Goal: Task Accomplishment & Management: Manage account settings

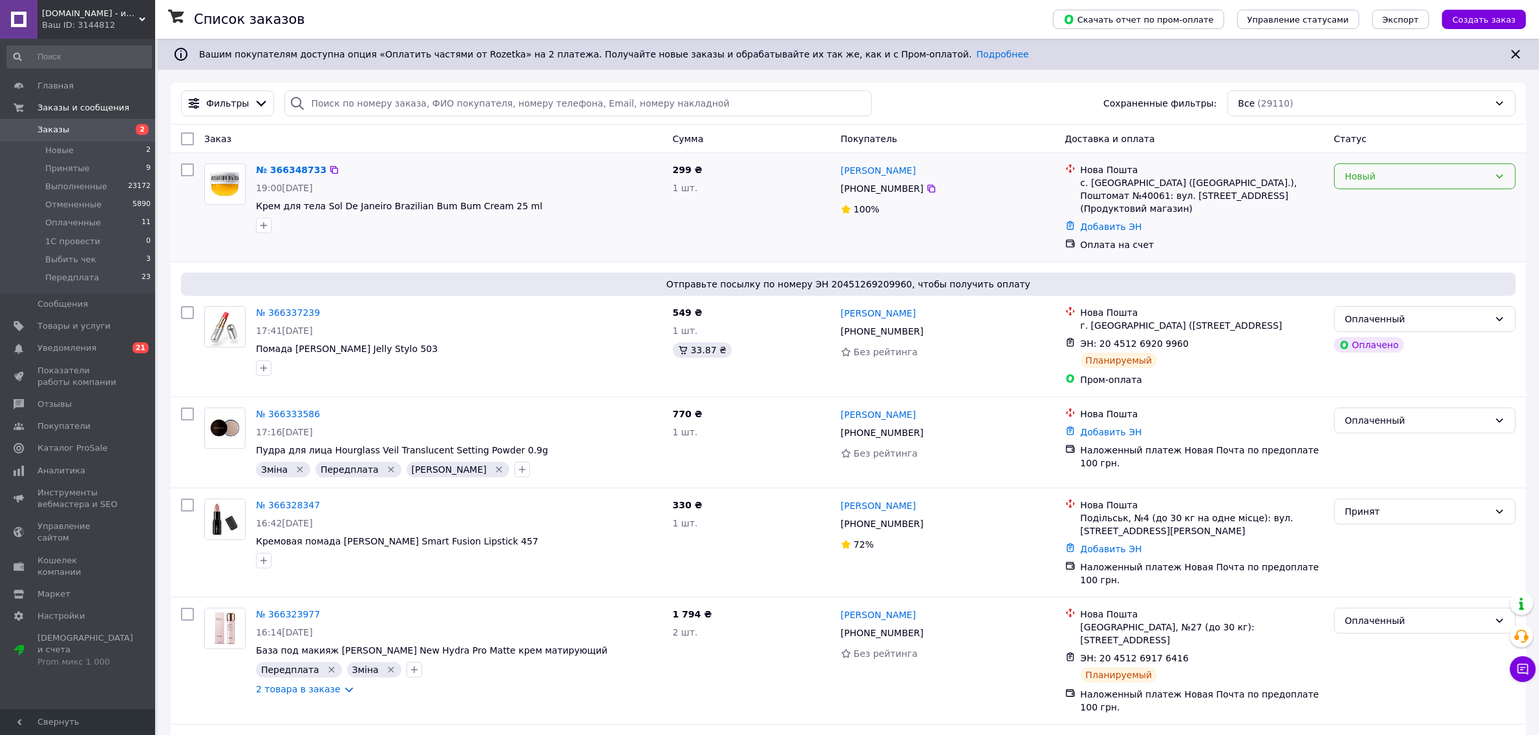
click at [1375, 181] on div "Новый" at bounding box center [1417, 176] width 144 height 14
click at [1372, 201] on li "Принят" at bounding box center [1425, 205] width 180 height 23
click at [271, 171] on link "№ 366348733" at bounding box center [288, 170] width 64 height 10
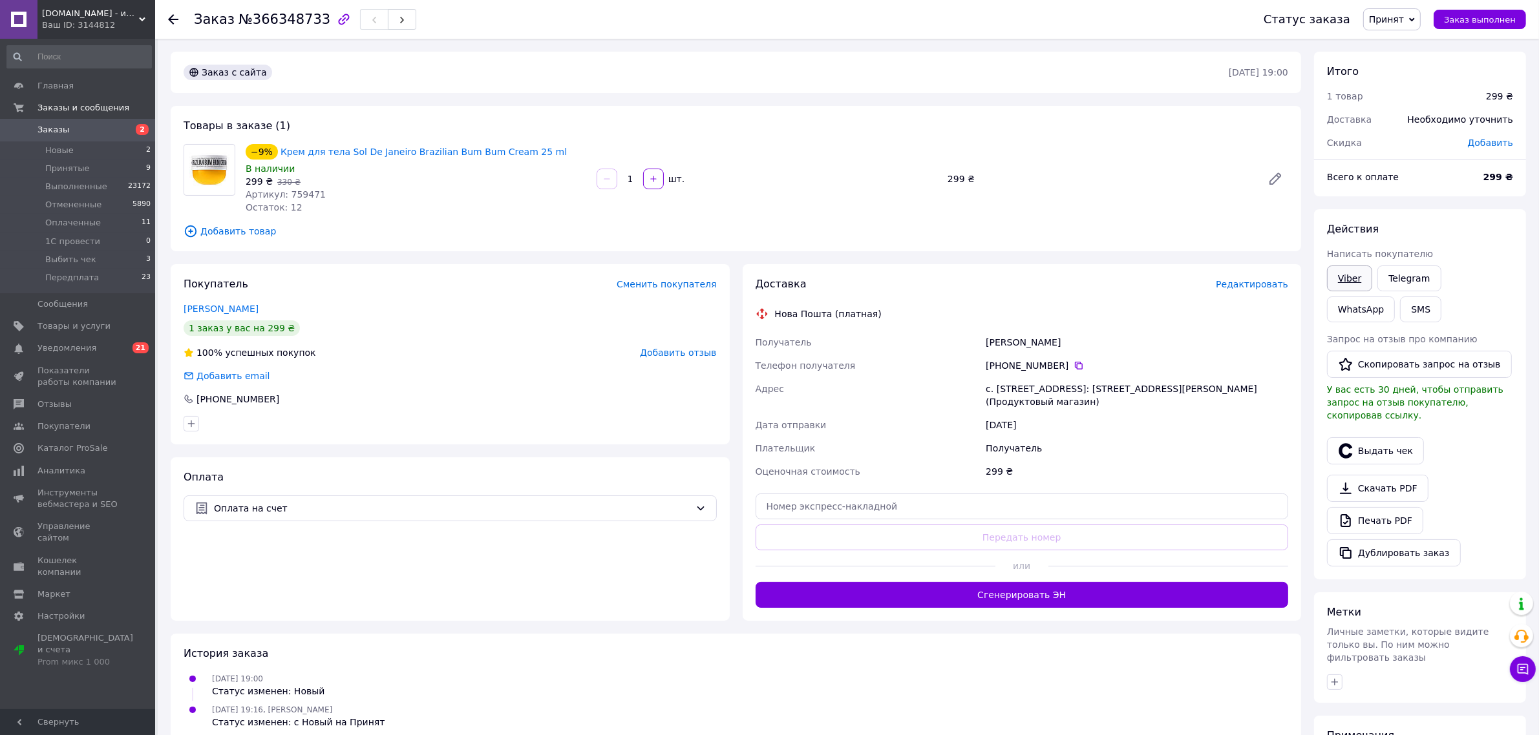
click at [1333, 281] on link "Viber" at bounding box center [1349, 279] width 45 height 26
drag, startPoint x: 550, startPoint y: 143, endPoint x: 270, endPoint y: 151, distance: 279.9
click at [270, 151] on div "−9% Крем для тела Sol De Janeiro Brazilian Bum Bum Cream 25 ml" at bounding box center [415, 152] width 343 height 18
copy div "−9% Крем для тела Sol De Janeiro Brazilian Bum Bum Cream 25 ml"
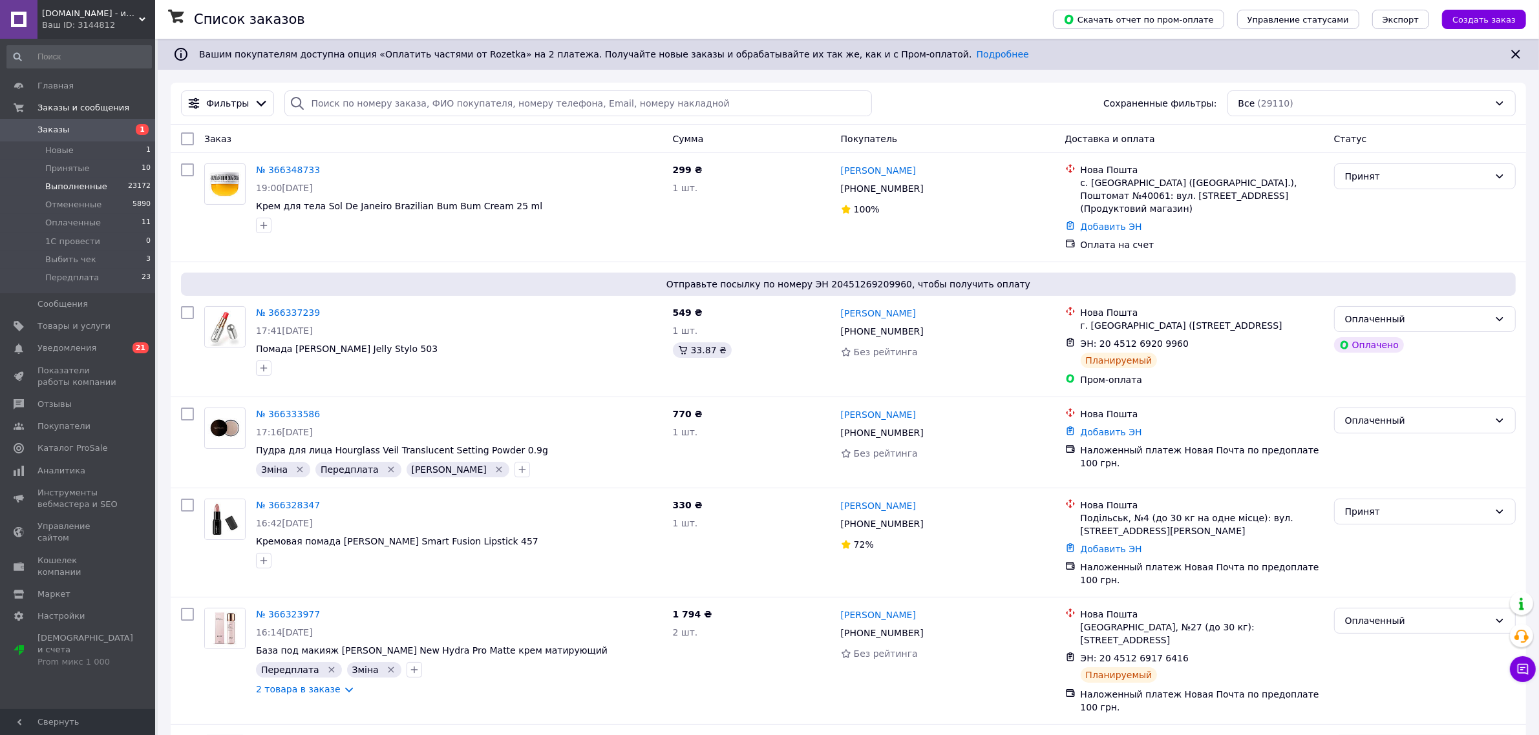
click at [48, 185] on span "Выполненные" at bounding box center [76, 187] width 62 height 12
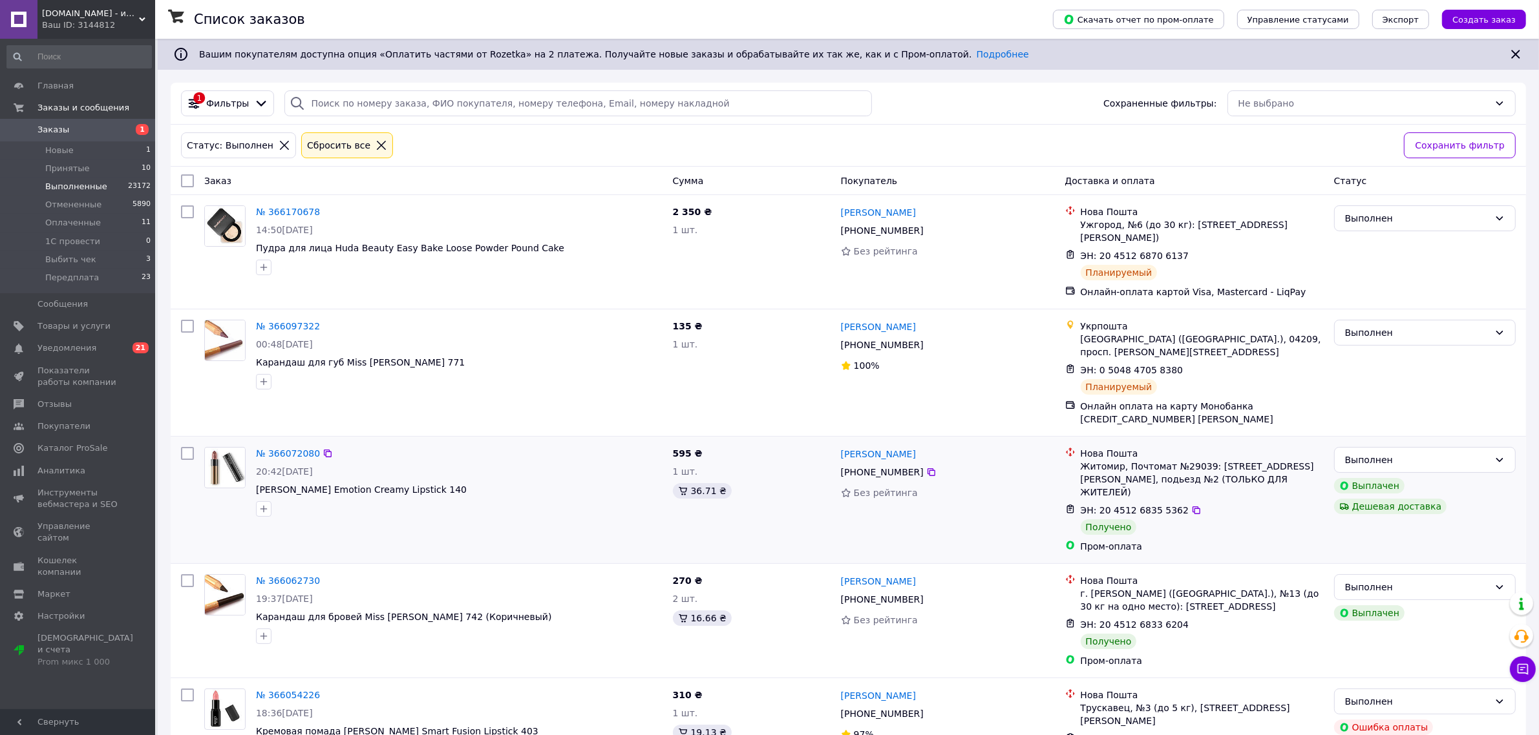
scroll to position [6978, 0]
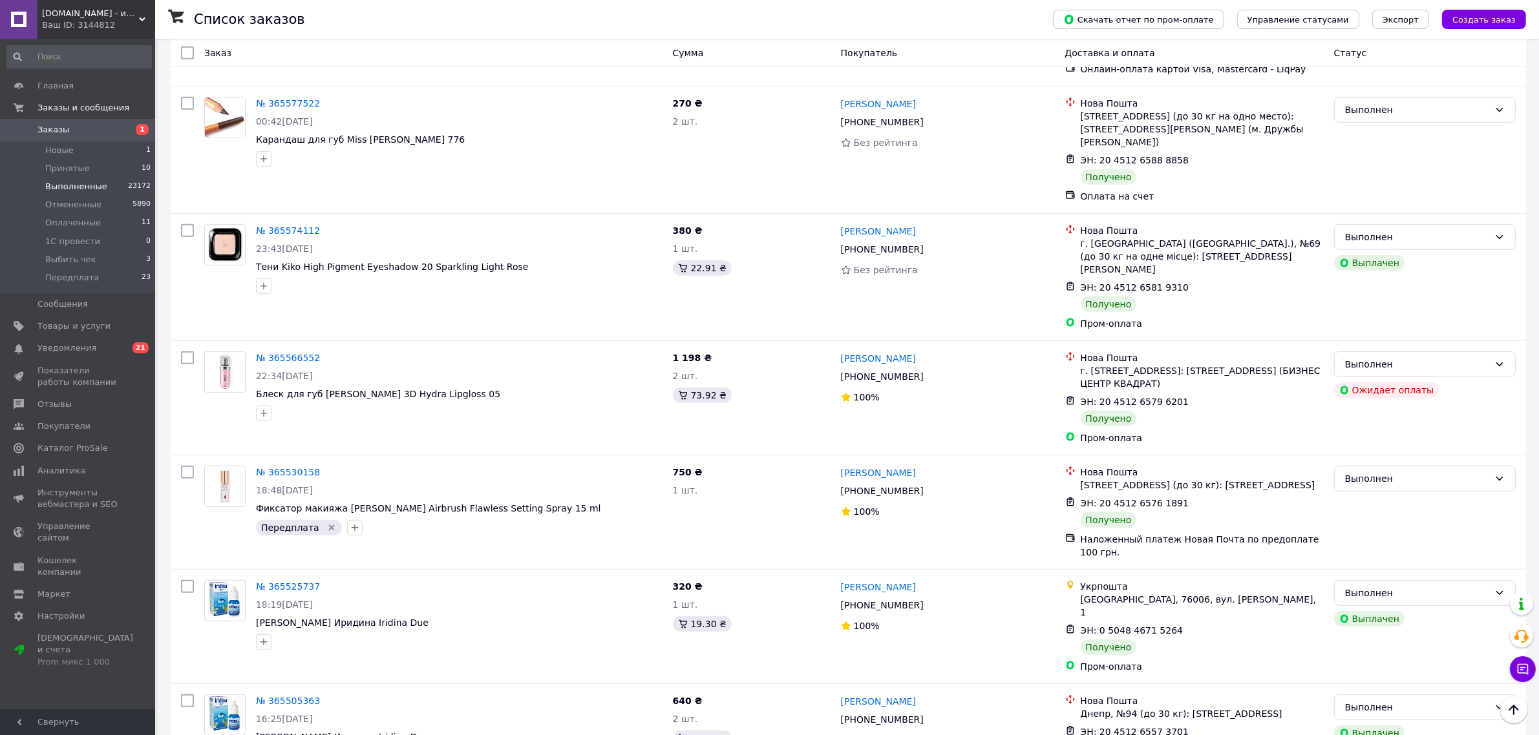
click at [69, 325] on span "Товары и услуги" at bounding box center [73, 327] width 73 height 12
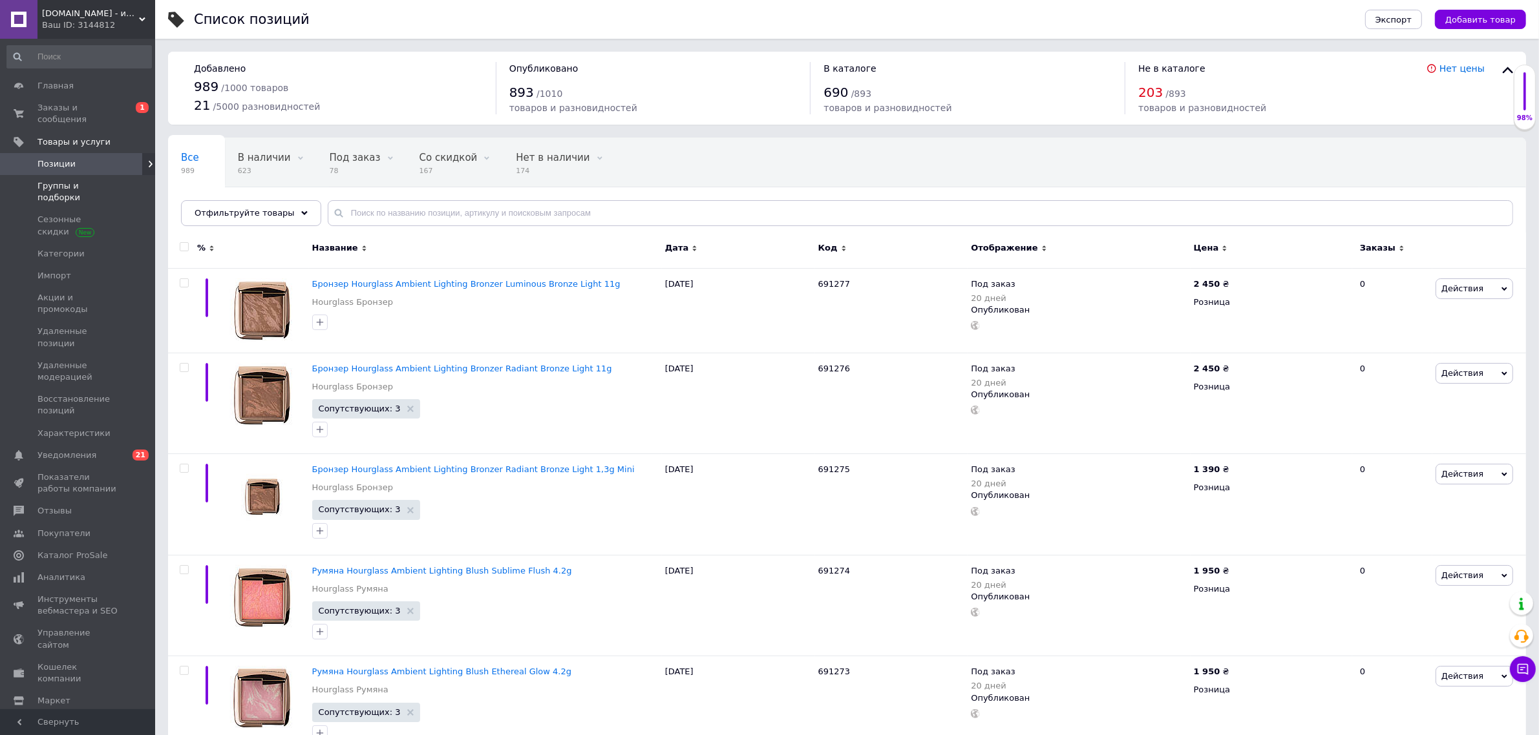
click at [107, 180] on span "Группы и подборки" at bounding box center [78, 191] width 82 height 23
click at [470, 215] on input "text" at bounding box center [920, 213] width 1185 height 26
paste input "20451265468713"
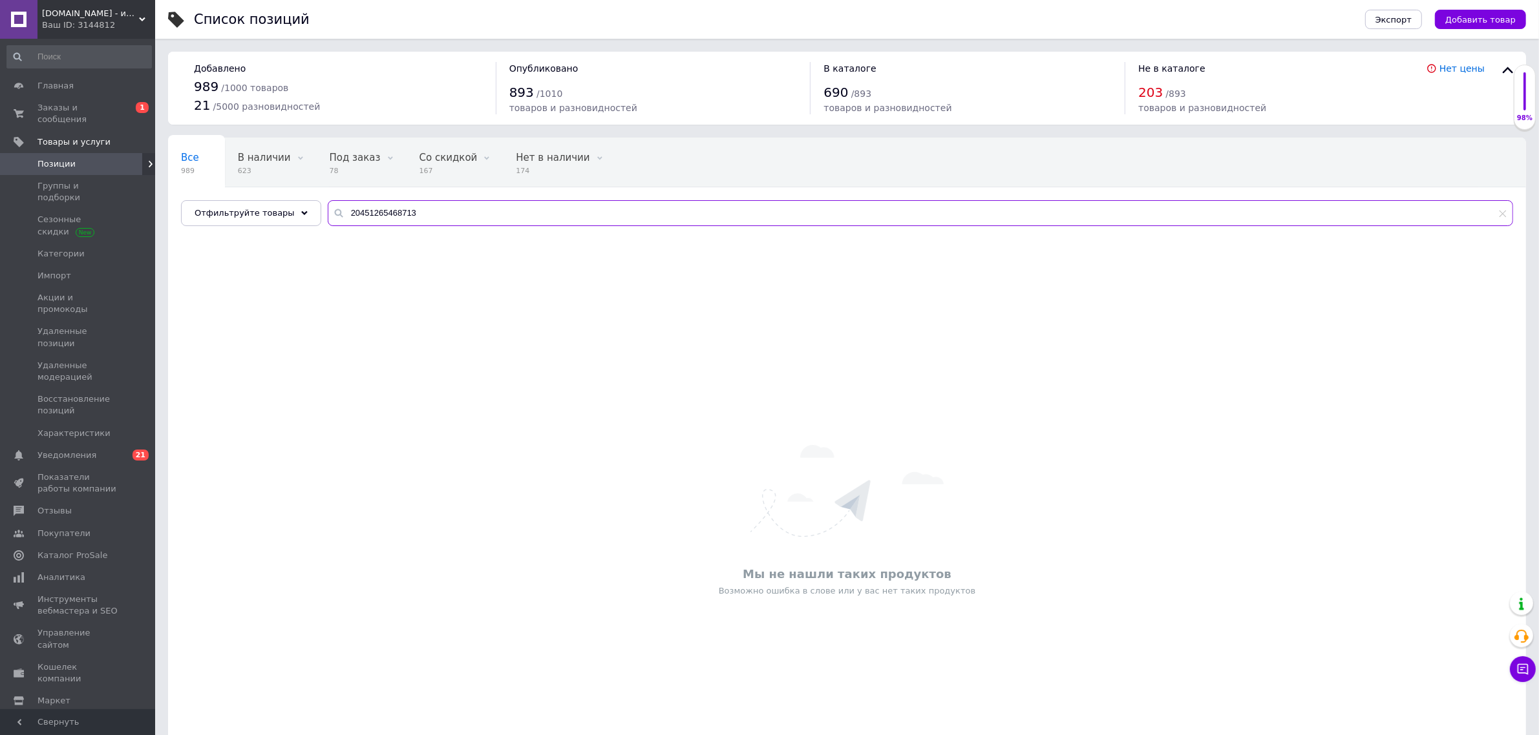
drag, startPoint x: 418, startPoint y: 217, endPoint x: 336, endPoint y: 209, distance: 82.5
click at [336, 209] on input "20451265468713" at bounding box center [920, 213] width 1185 height 26
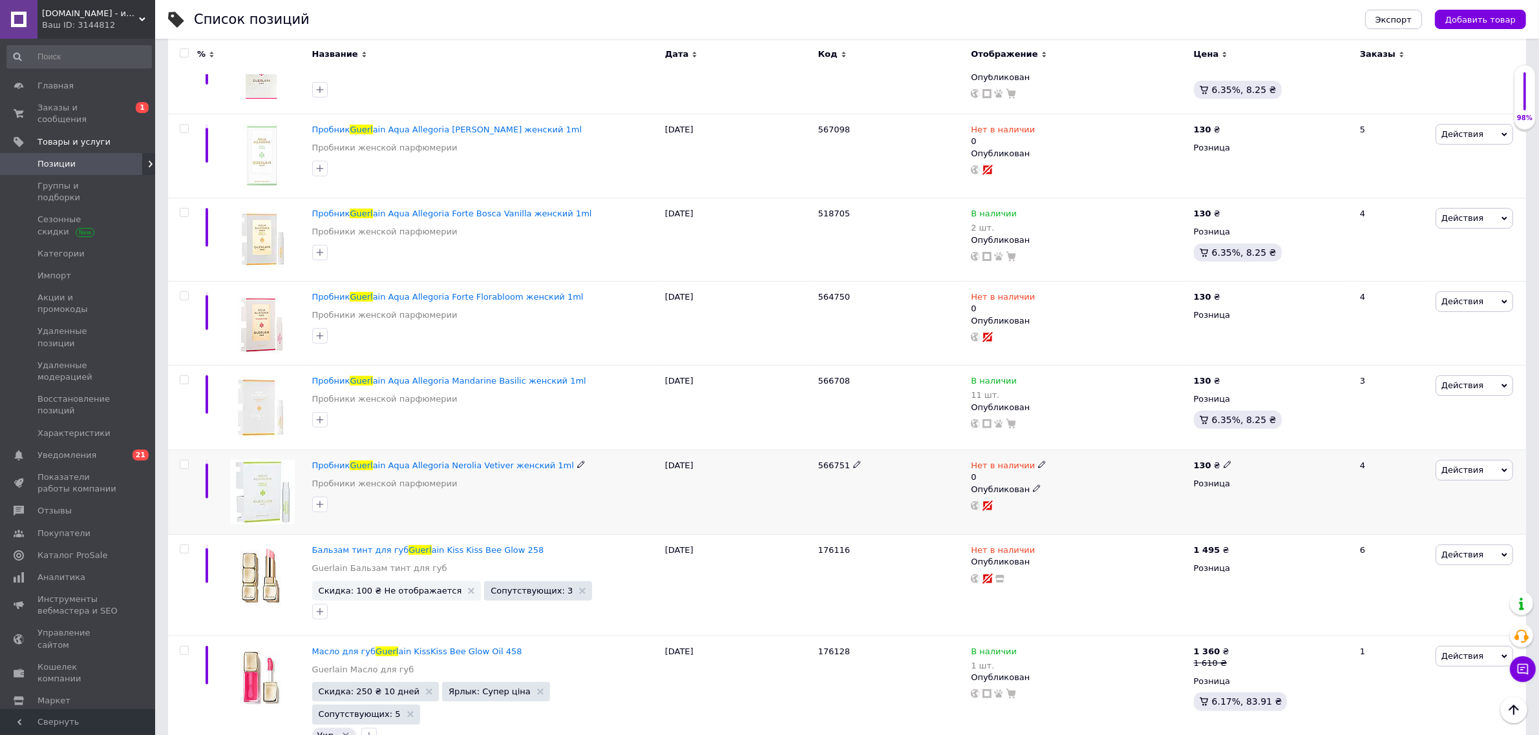
scroll to position [450, 0]
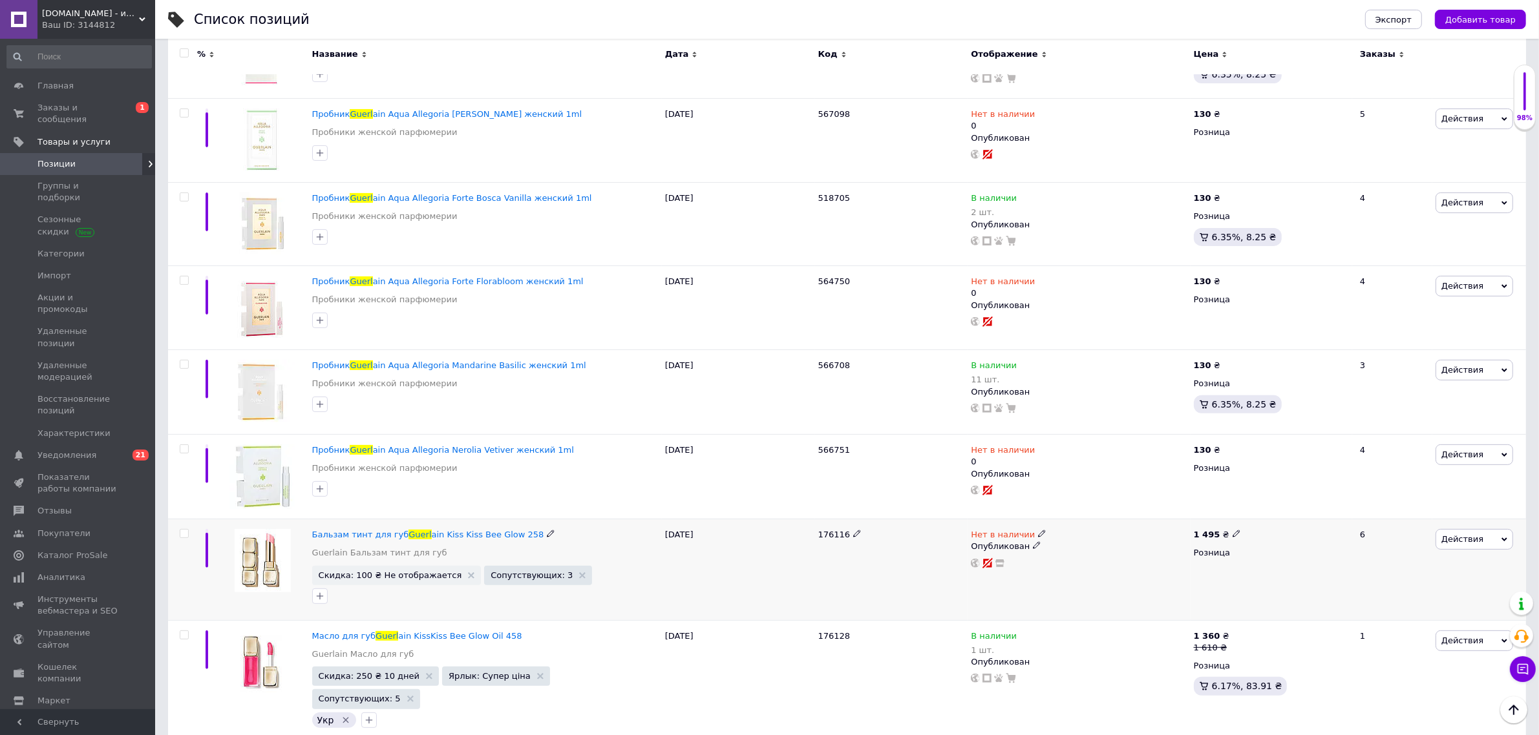
type input "guerl"
click at [187, 537] on input "checkbox" at bounding box center [184, 534] width 8 height 8
checkbox input "true"
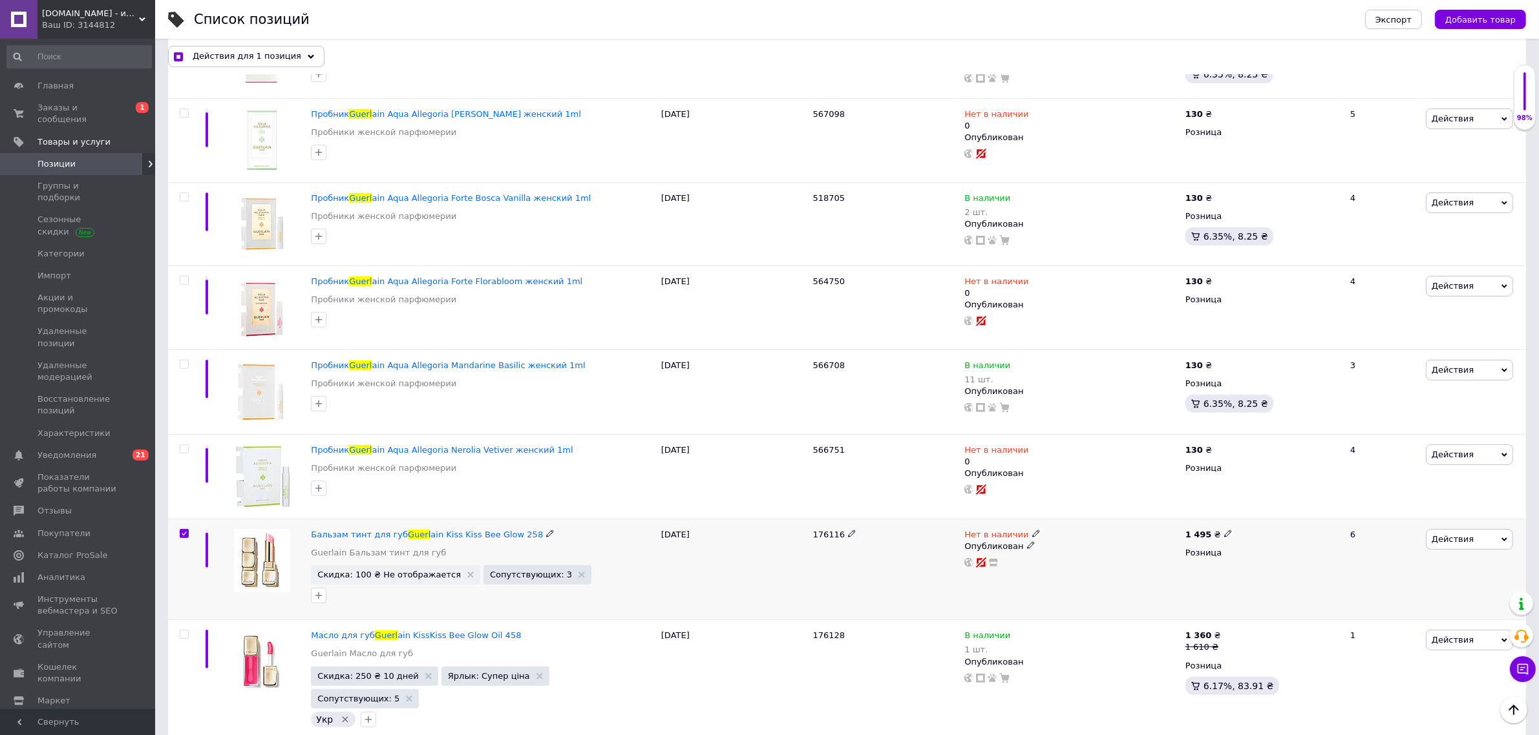
click at [1445, 538] on span "Действия" at bounding box center [1452, 539] width 42 height 10
click at [1410, 676] on li "Скрыть" at bounding box center [1421, 673] width 184 height 18
checkbox input "true"
checkbox input "false"
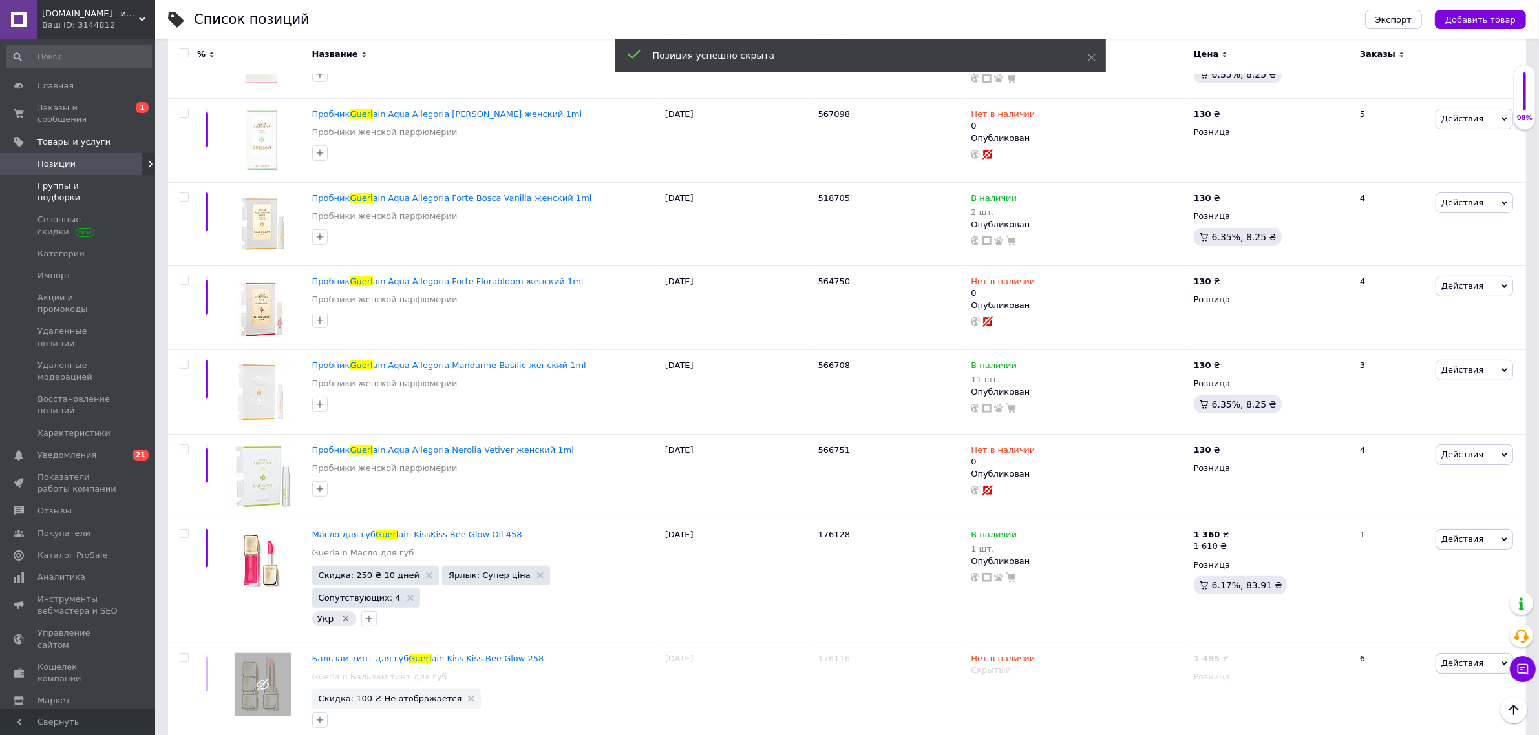
click at [86, 180] on span "Группы и подборки" at bounding box center [78, 191] width 82 height 23
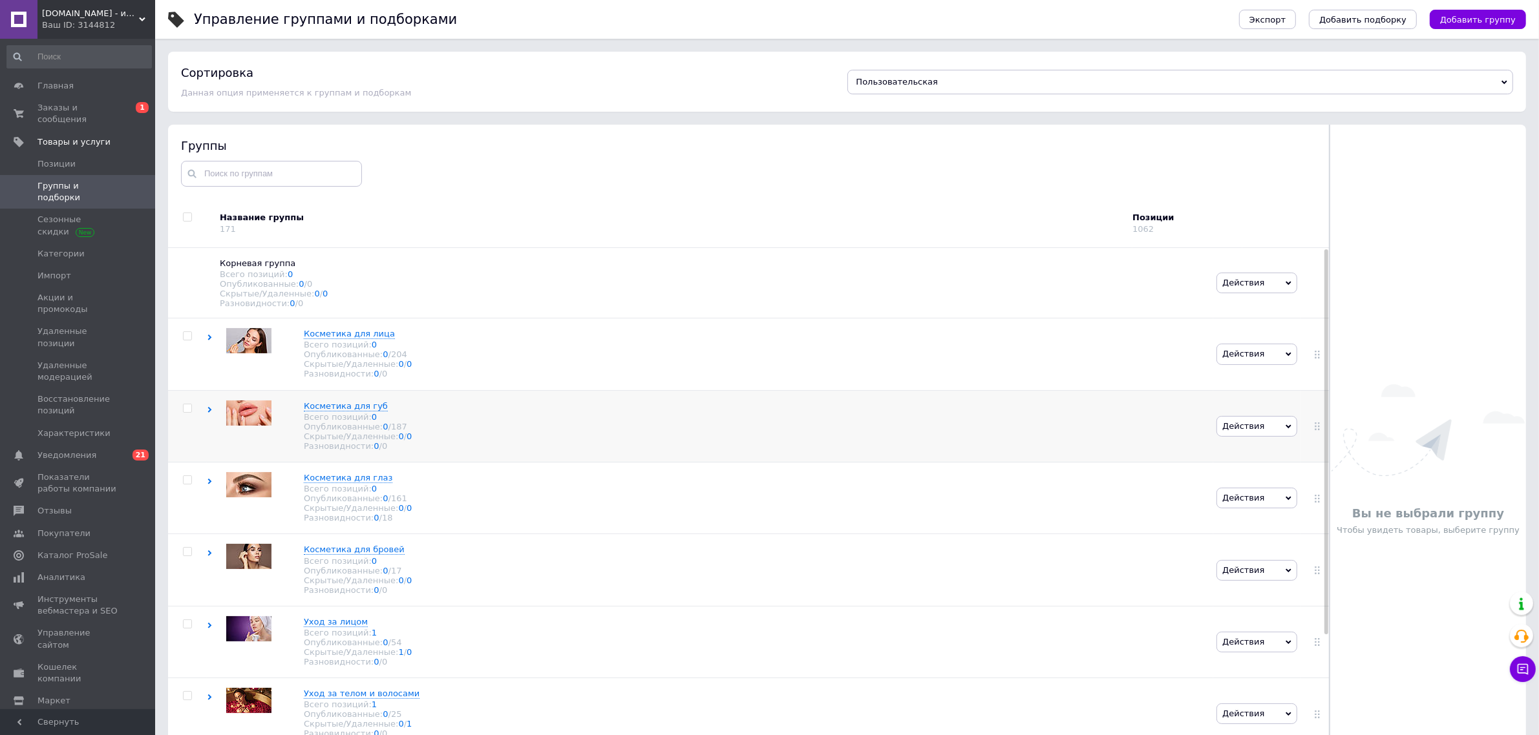
click at [207, 413] on icon at bounding box center [210, 410] width 6 height 6
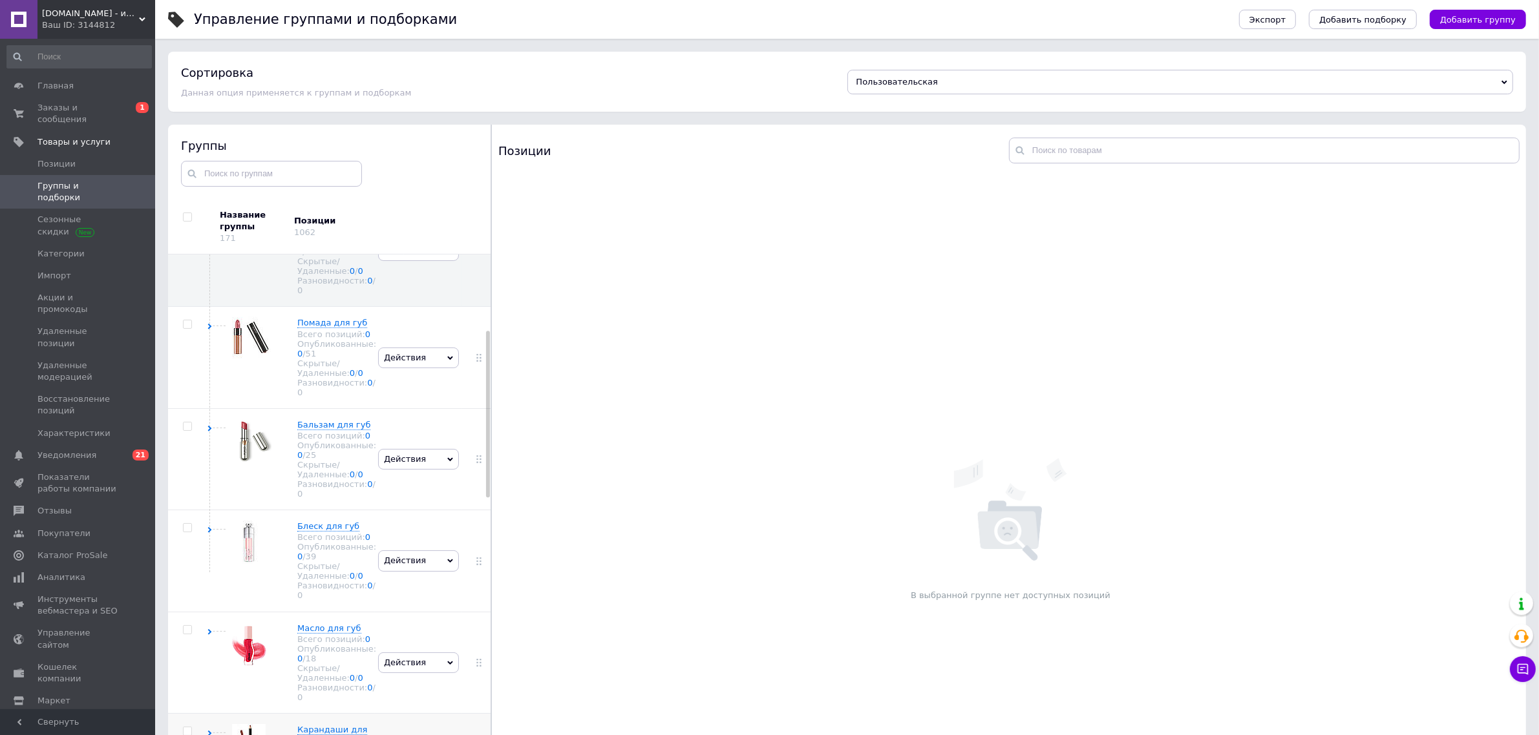
scroll to position [242, 0]
click at [209, 433] on use at bounding box center [210, 430] width 4 height 6
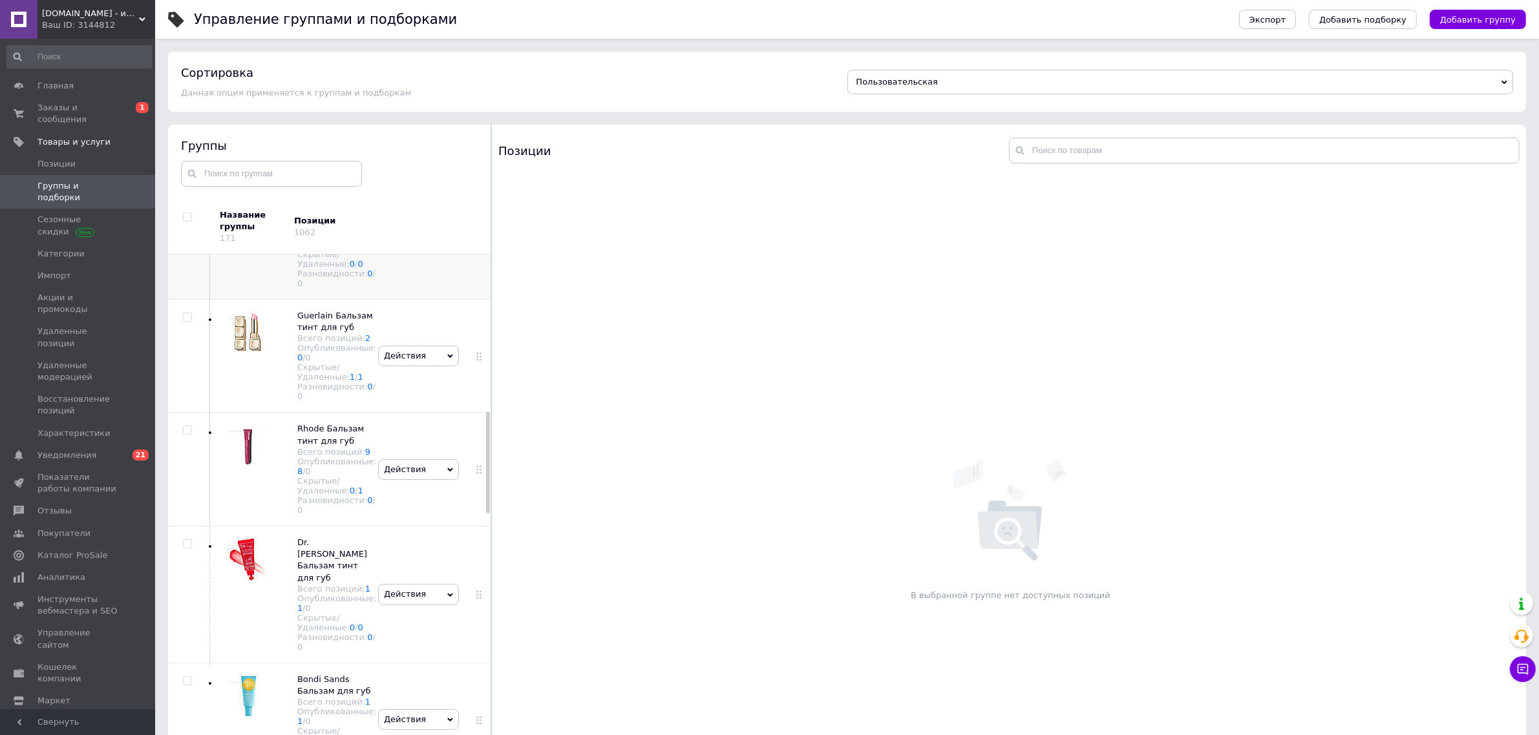
scroll to position [889, 0]
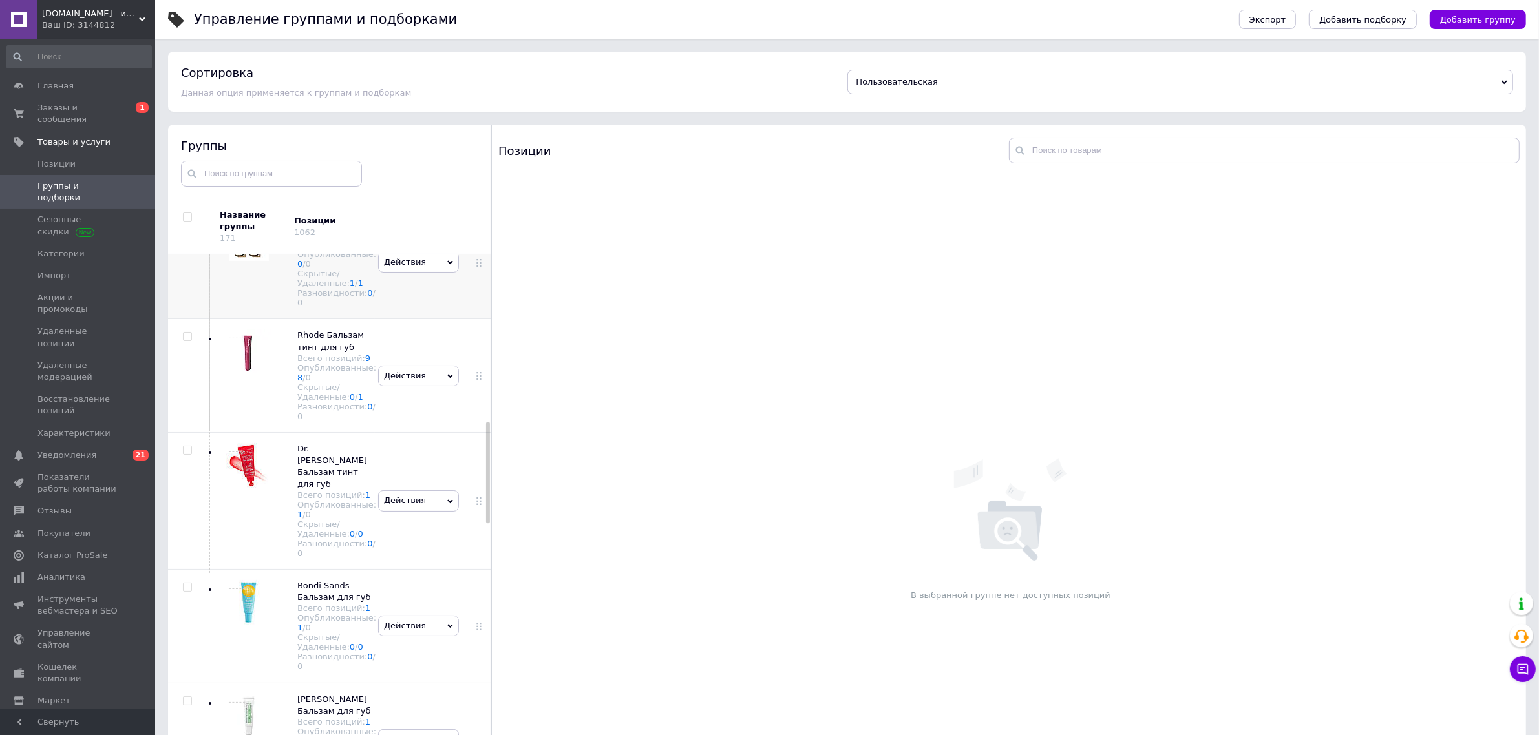
click at [434, 319] on div "Действия Скрыть группу Редактировать группу Добавить подгруппу Добавить товар У…" at bounding box center [418, 263] width 87 height 114
click at [439, 273] on span "Действия" at bounding box center [418, 262] width 81 height 21
click at [418, 296] on li "Скрыть группу" at bounding box center [419, 287] width 80 height 18
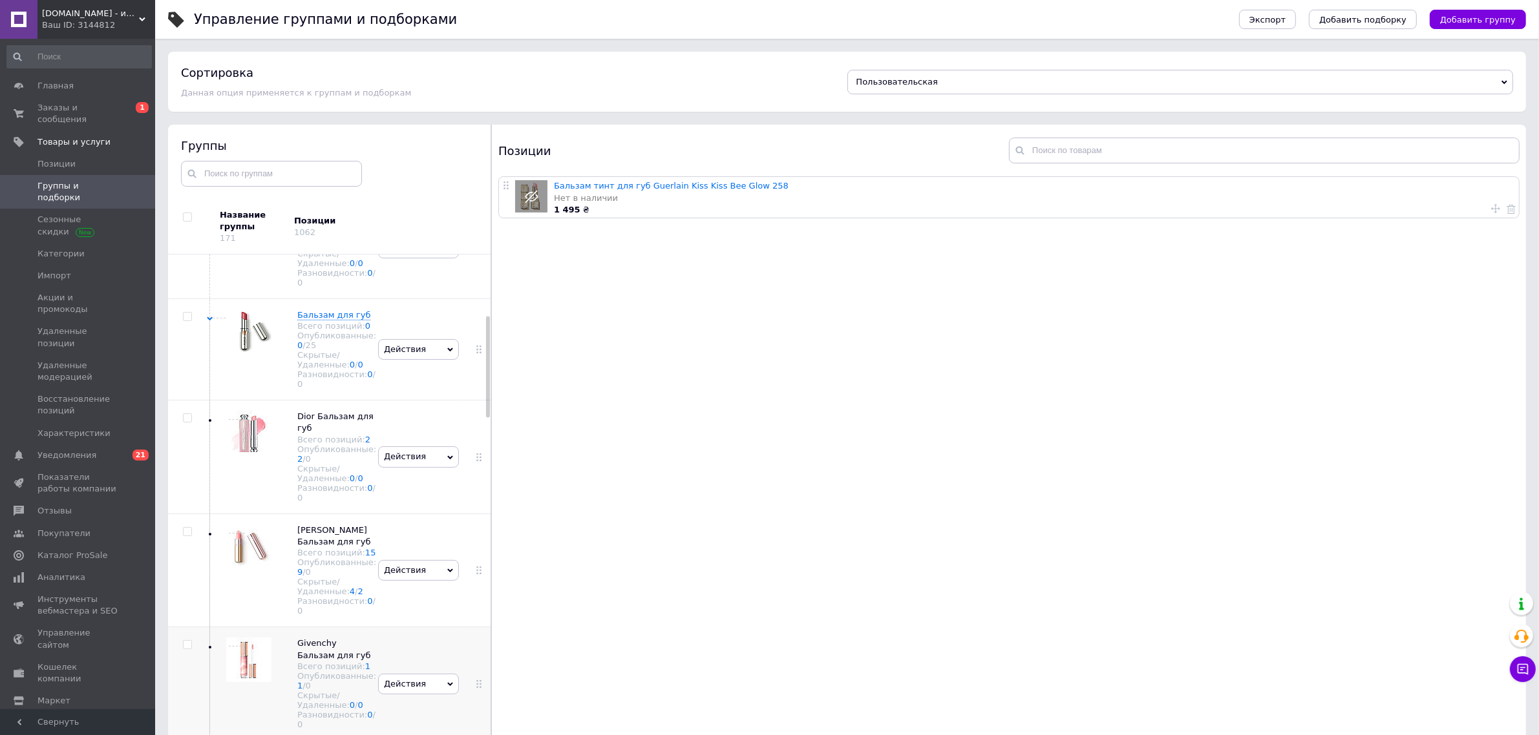
scroll to position [323, 0]
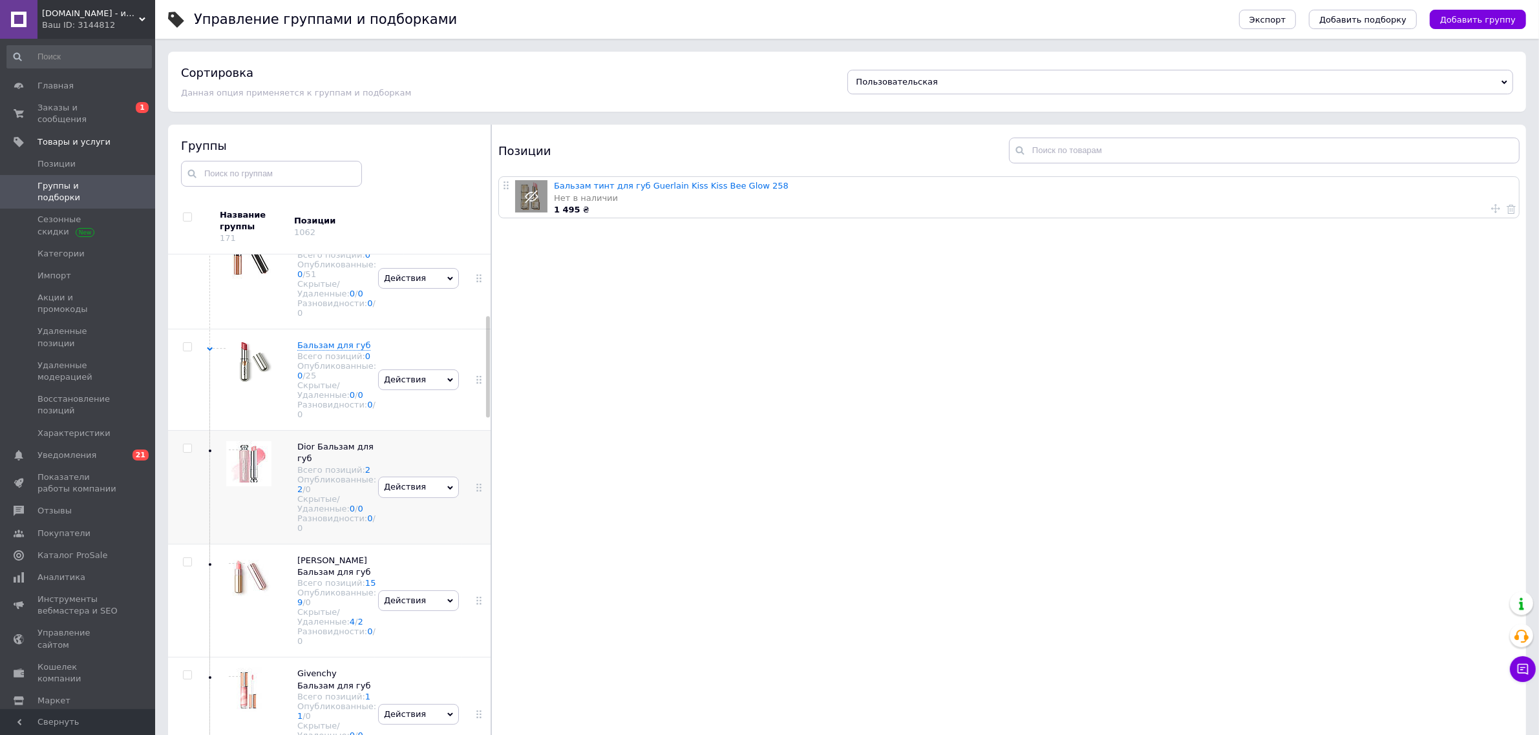
click at [410, 502] on div "Действия Скрыть группу Редактировать группу Добавить подгруппу Добавить товар У…" at bounding box center [418, 488] width 87 height 114
click at [70, 158] on span "Позиции" at bounding box center [56, 164] width 38 height 12
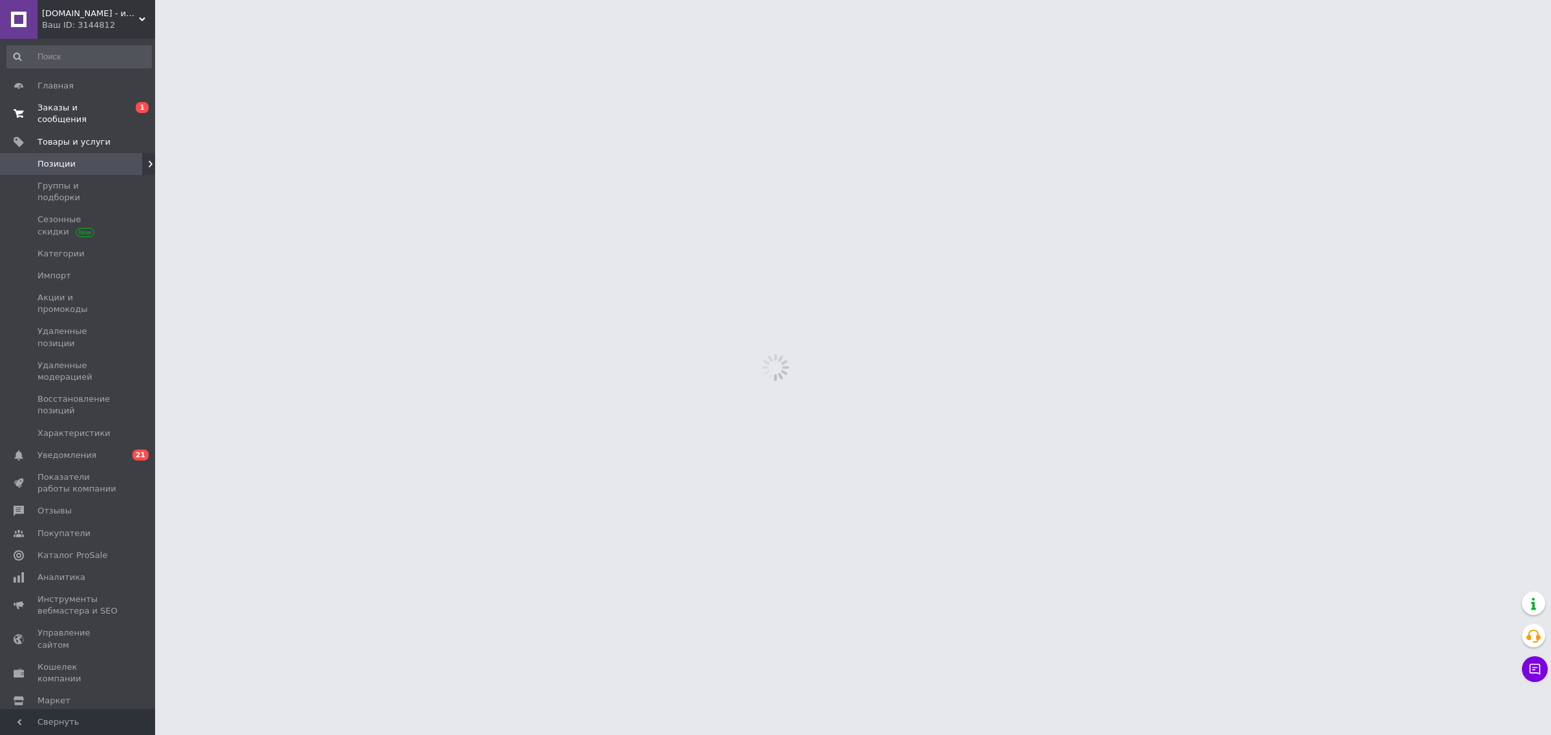
click at [87, 102] on span "Заказы и сообщения" at bounding box center [78, 113] width 82 height 23
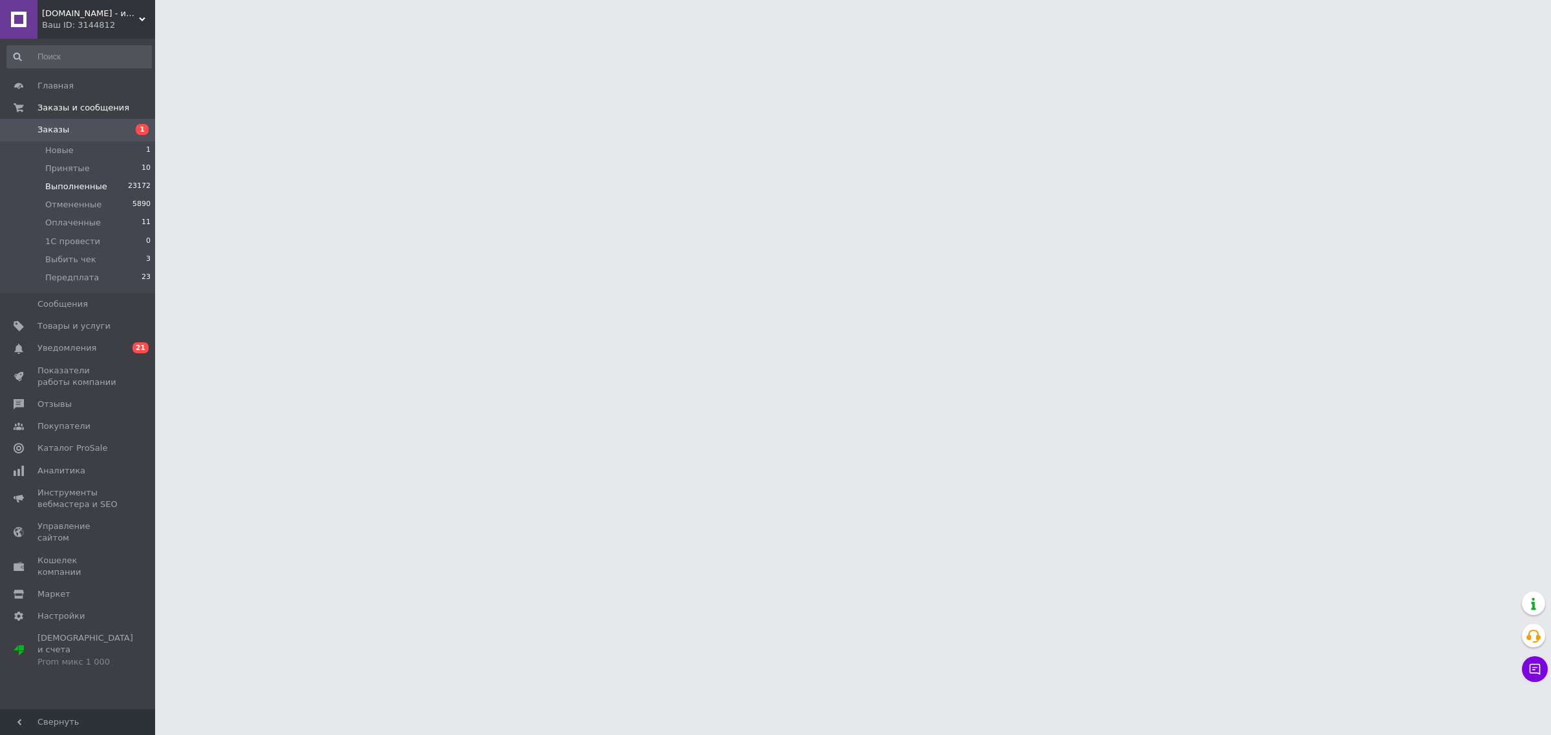
click at [83, 181] on span "Выполненные" at bounding box center [76, 187] width 62 height 12
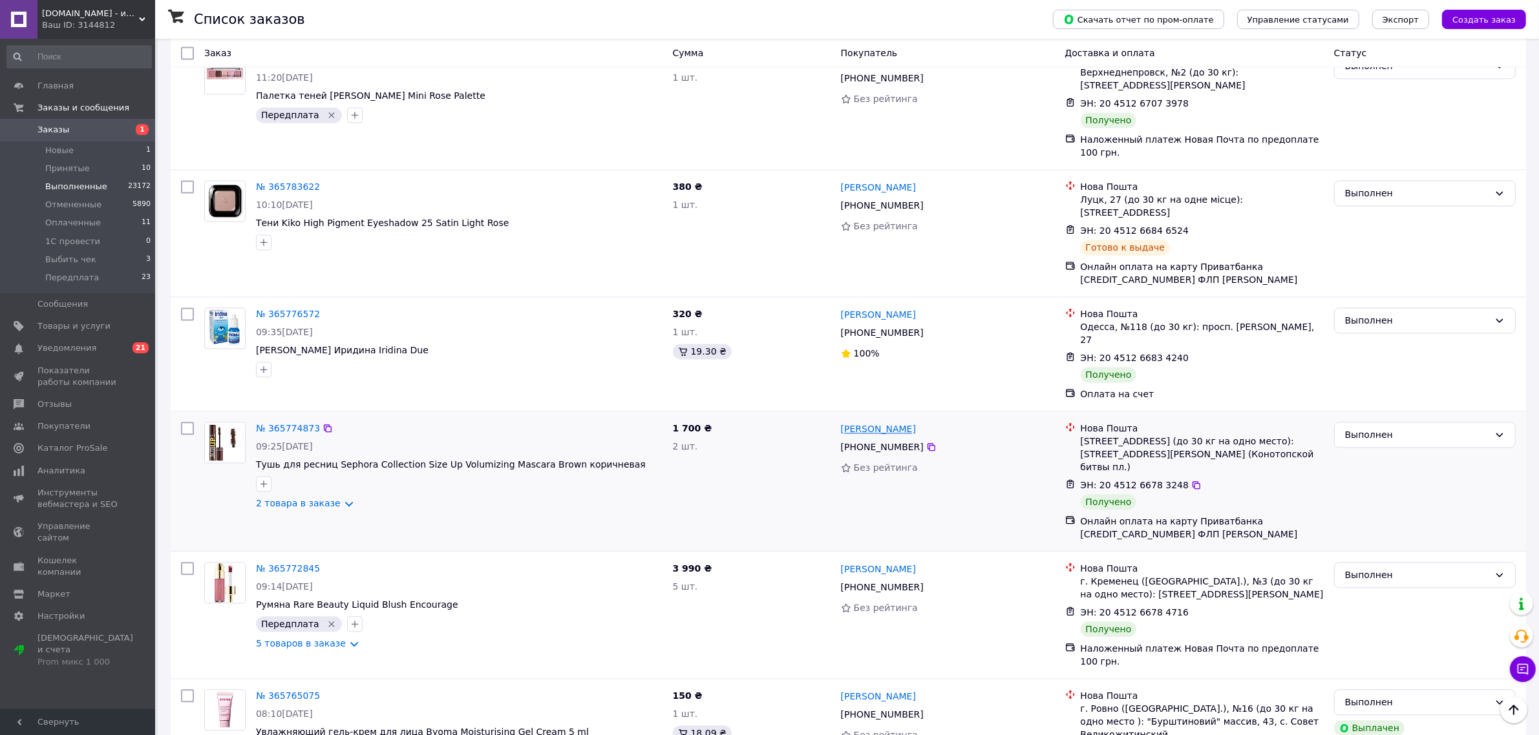
scroll to position [3474, 0]
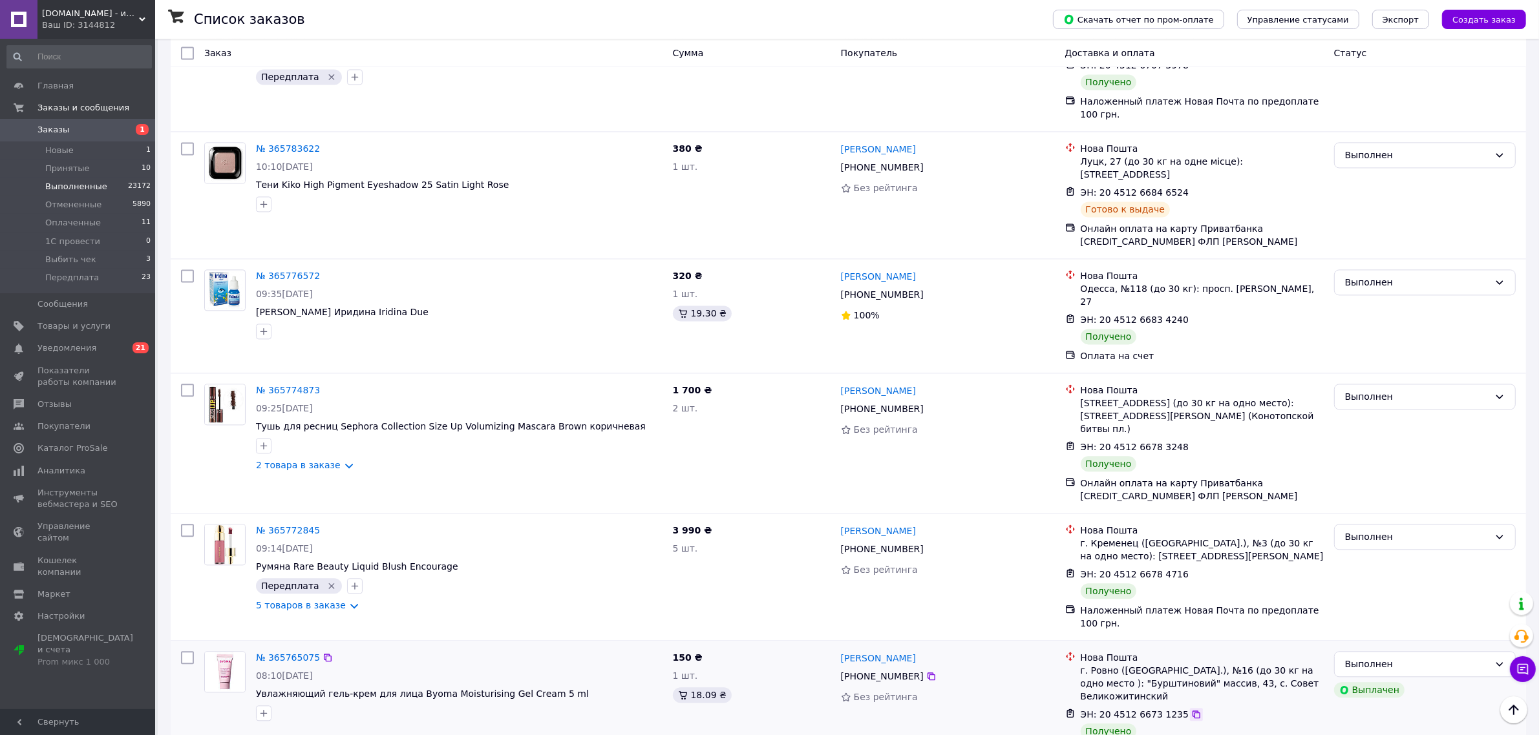
click at [1191, 710] on icon at bounding box center [1196, 715] width 10 height 10
drag, startPoint x: 579, startPoint y: 438, endPoint x: 252, endPoint y: 440, distance: 327.0
click at [252, 646] on div "№ 365765075 08:10, 09.10.2025 Увлажняющий гель-крем для лица Byoma Moisturising…" at bounding box center [459, 686] width 417 height 80
copy span "Увлажняющий гель-крем для лица Byoma Moisturising Gel Cream 5 ml"
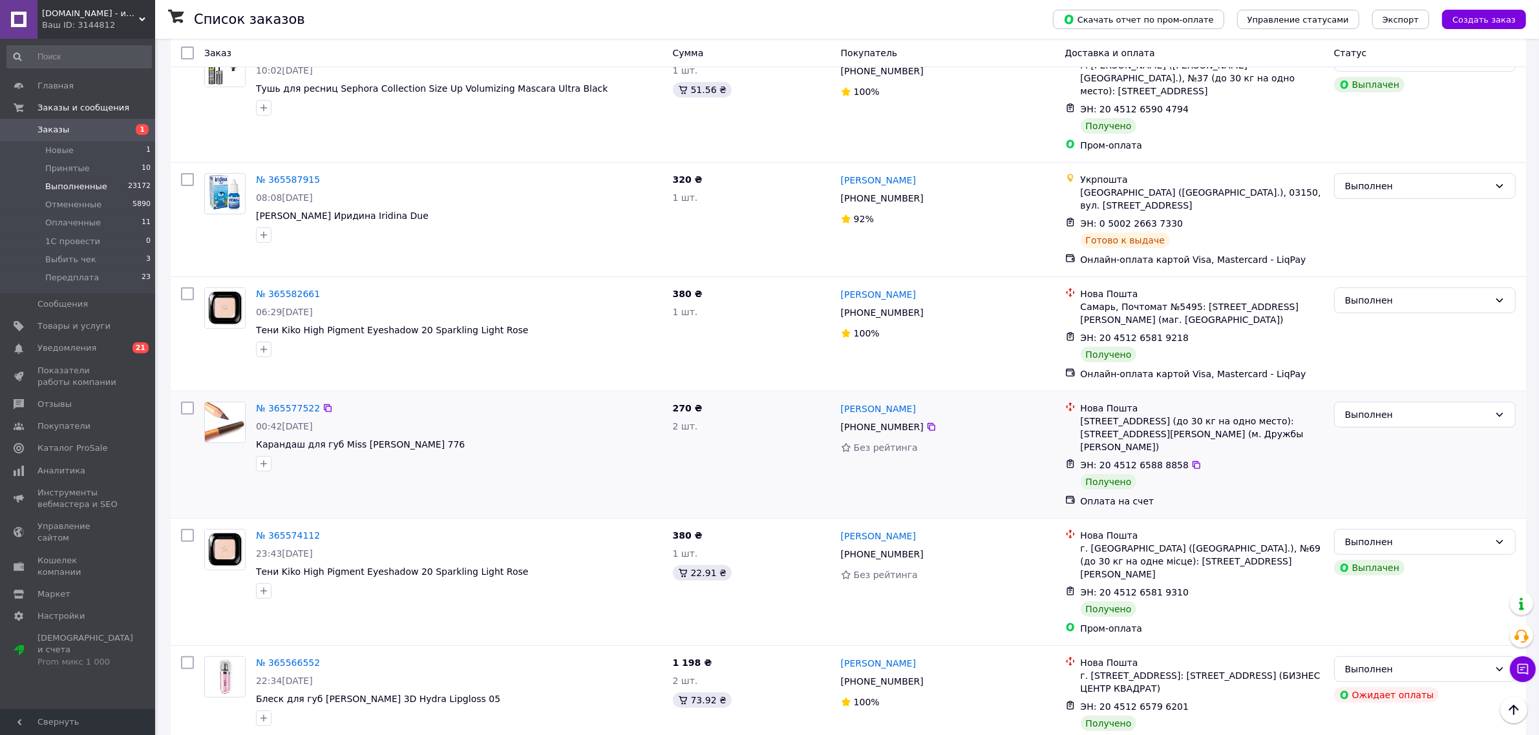
scroll to position [6705, 0]
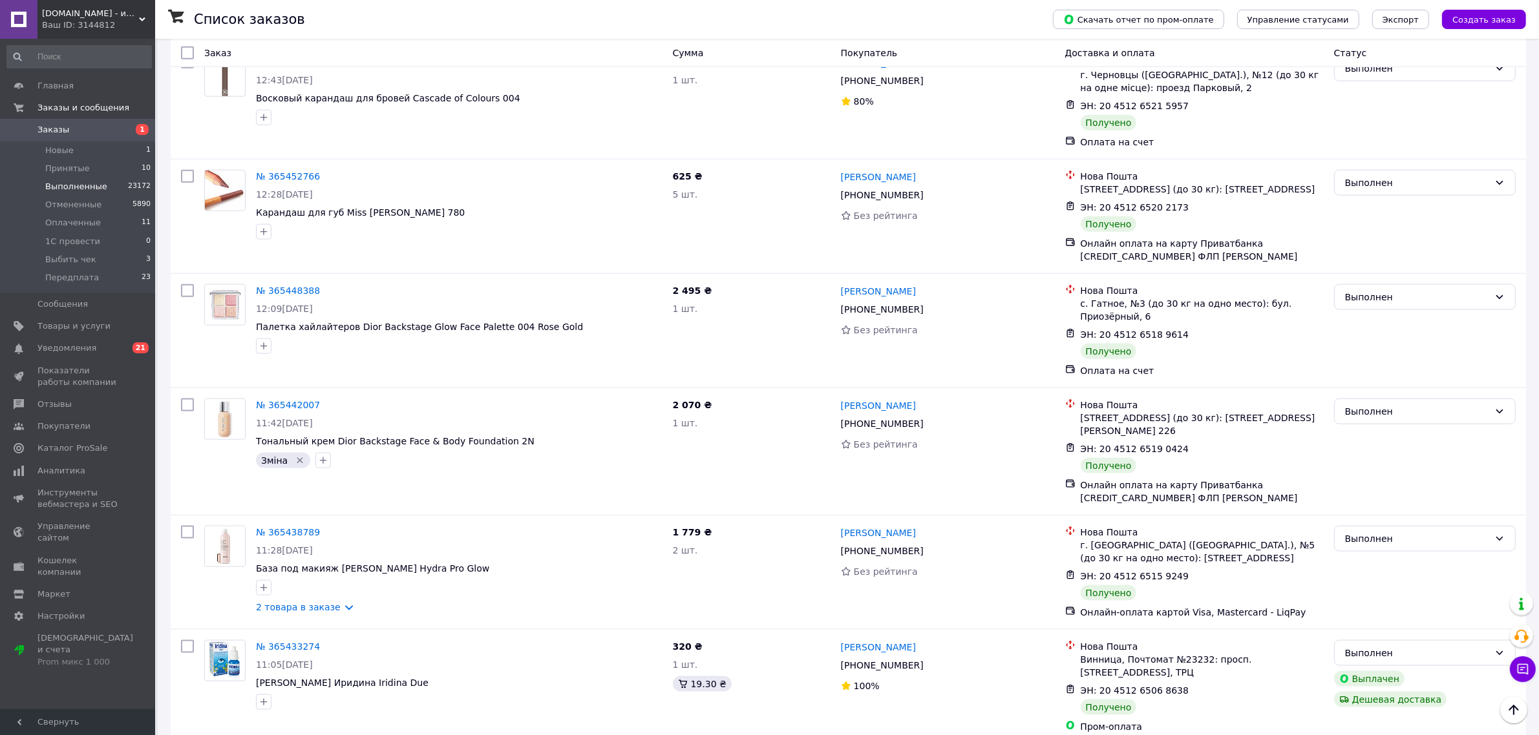
scroll to position [8159, 0]
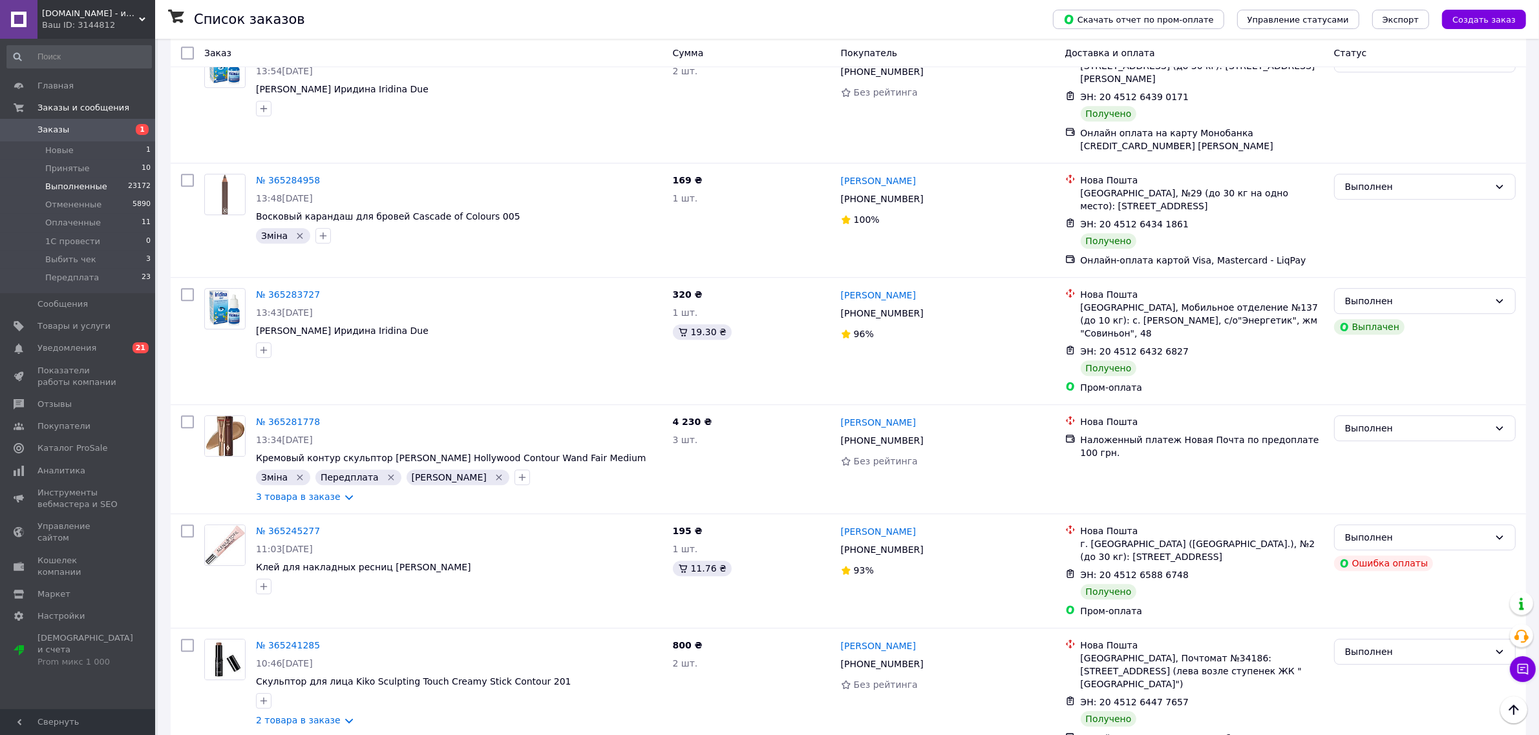
scroll to position [10859, 0]
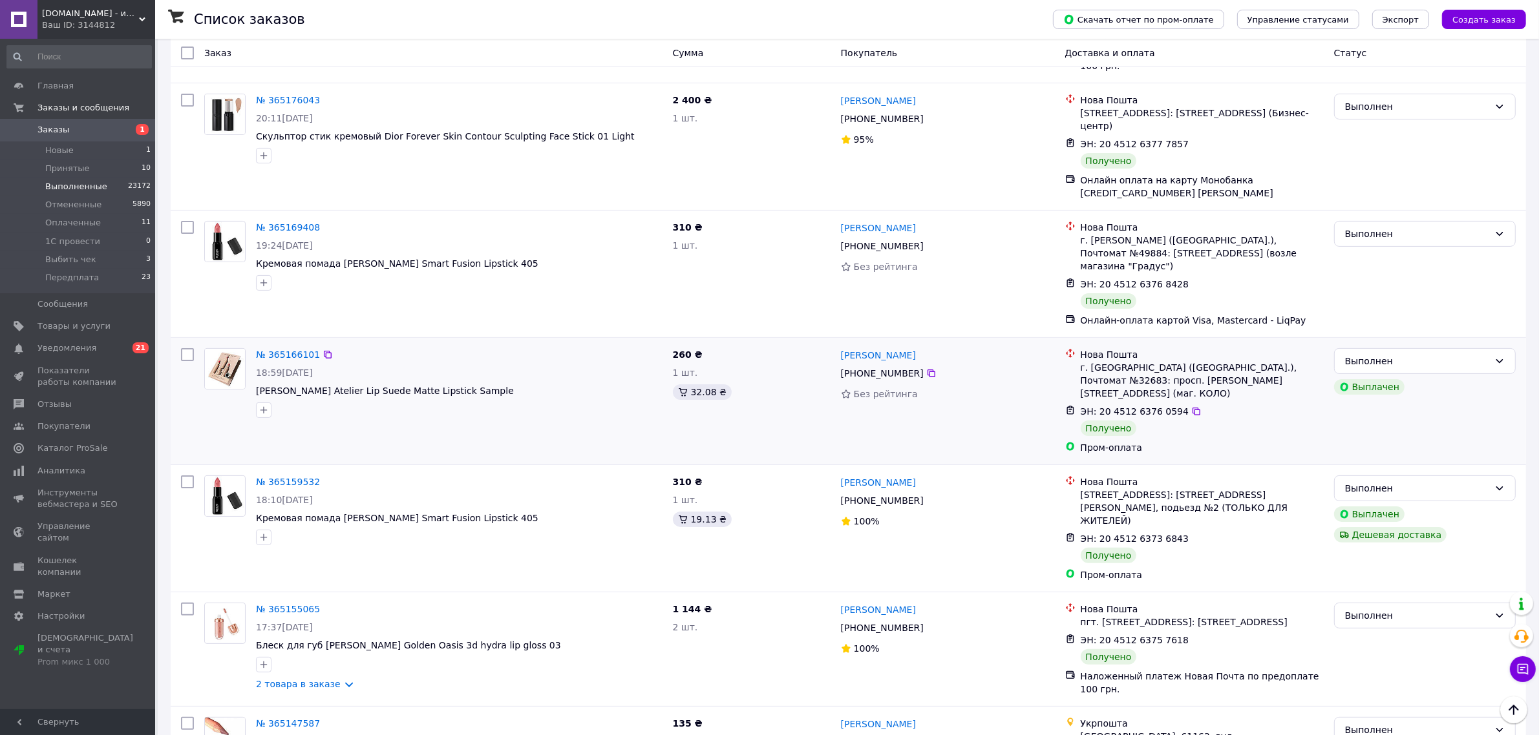
scroll to position [242, 0]
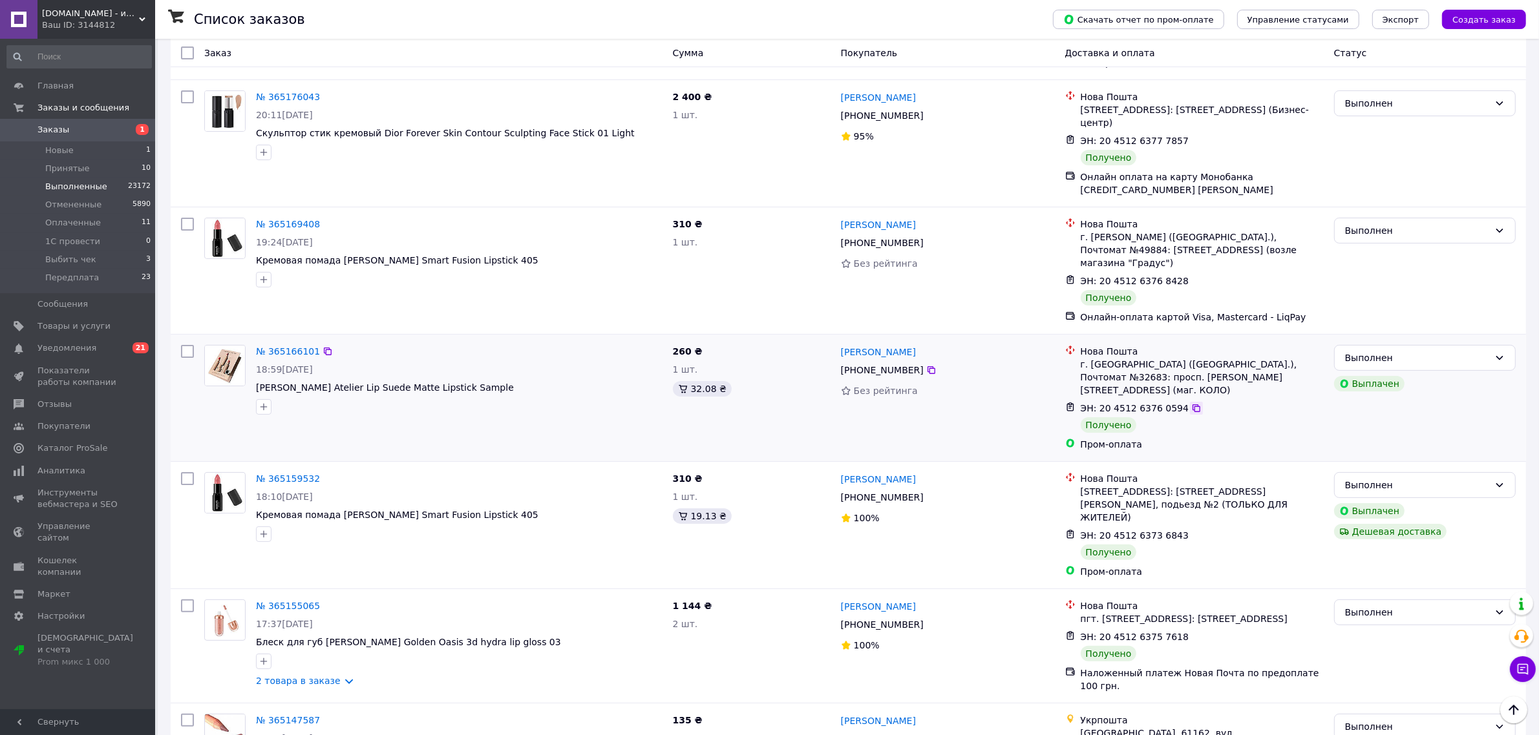
click at [1191, 403] on icon at bounding box center [1196, 408] width 10 height 10
drag, startPoint x: 521, startPoint y: 355, endPoint x: 257, endPoint y: 361, distance: 263.7
click at [257, 381] on span "Помада Westman Atelier Lip Suede Matte Lipstick Sample" at bounding box center [459, 387] width 407 height 13
copy span "Помада Westman Atelier Lip Suede Matte Lipstick Sample"
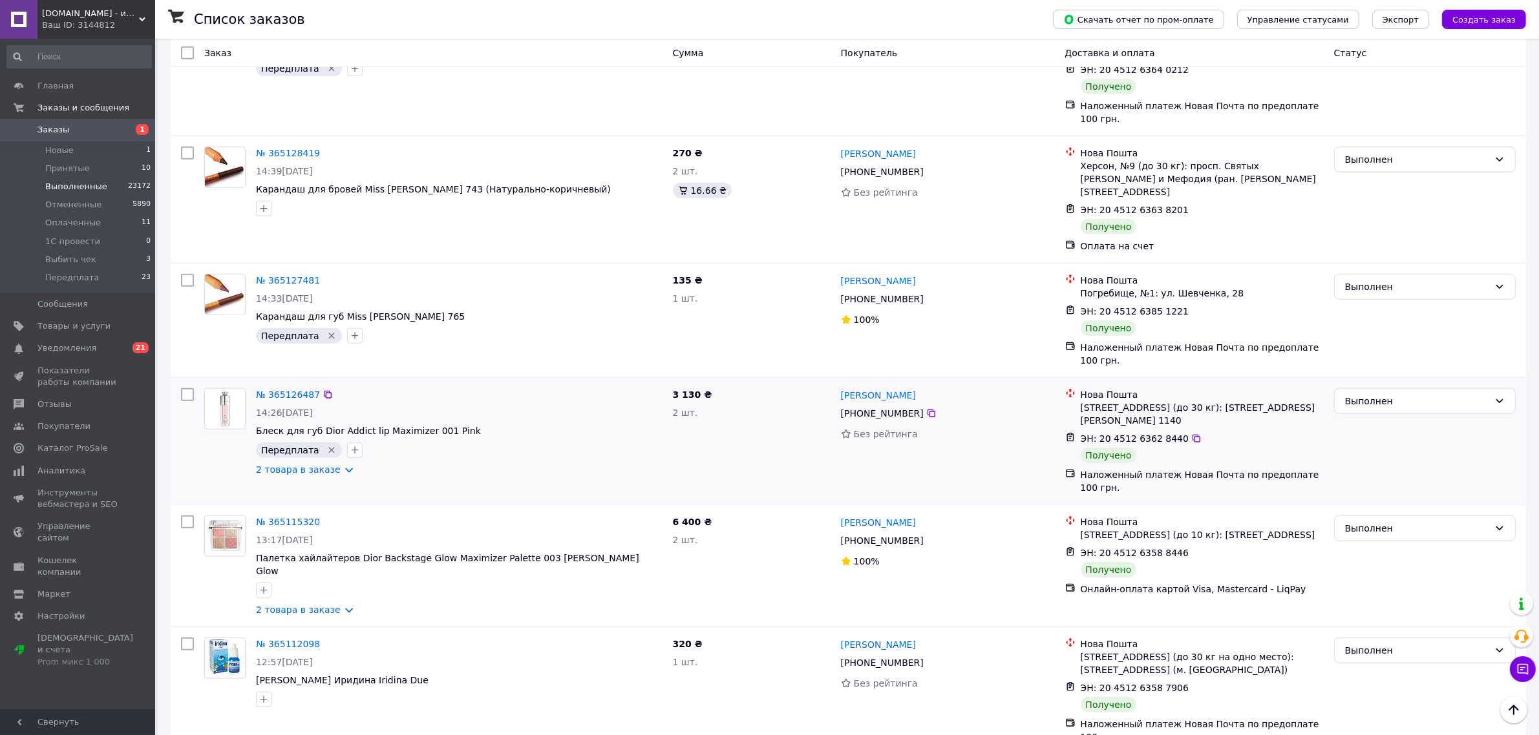
scroll to position [1535, 0]
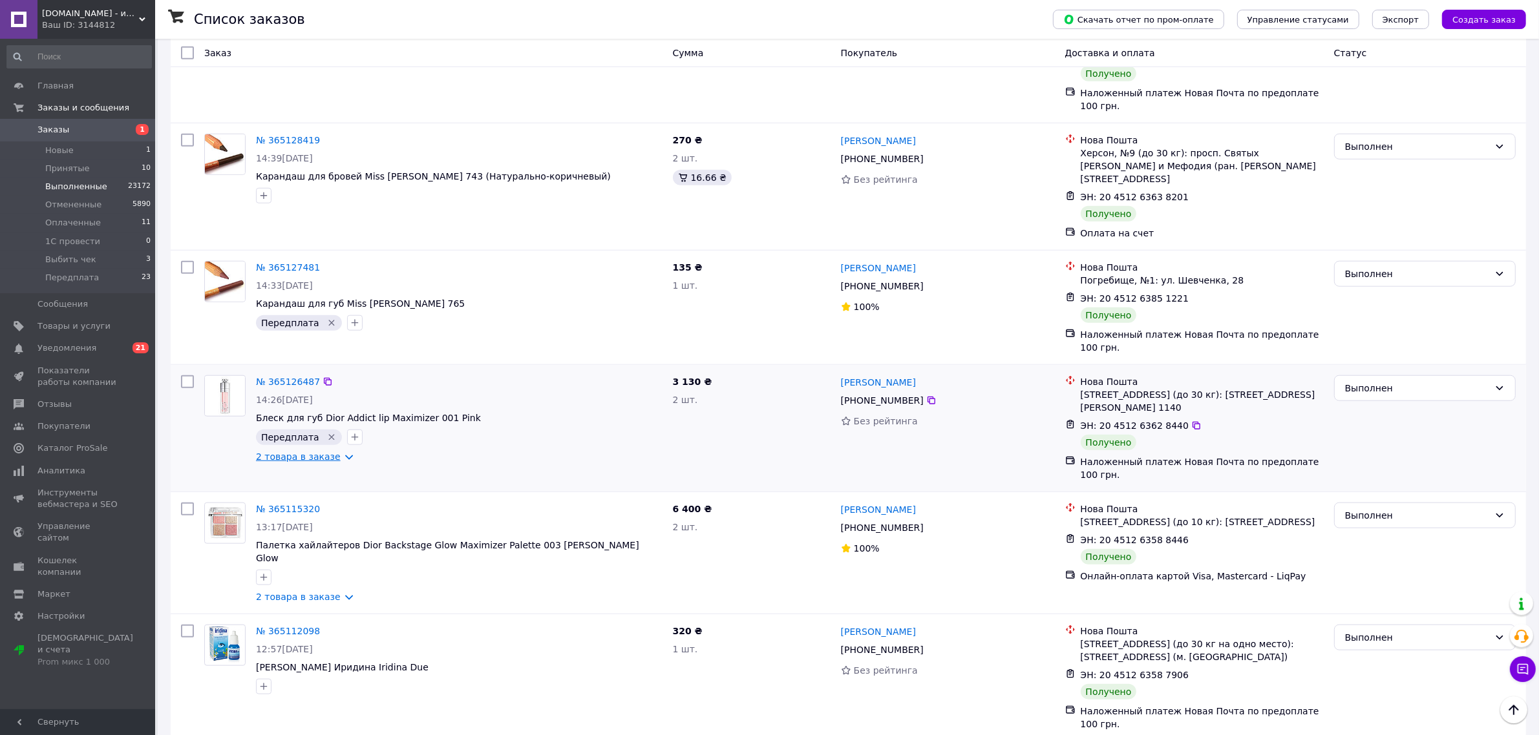
drag, startPoint x: 320, startPoint y: 291, endPoint x: 338, endPoint y: 291, distance: 18.1
click at [320, 452] on link "2 товара в заказе" at bounding box center [298, 457] width 85 height 10
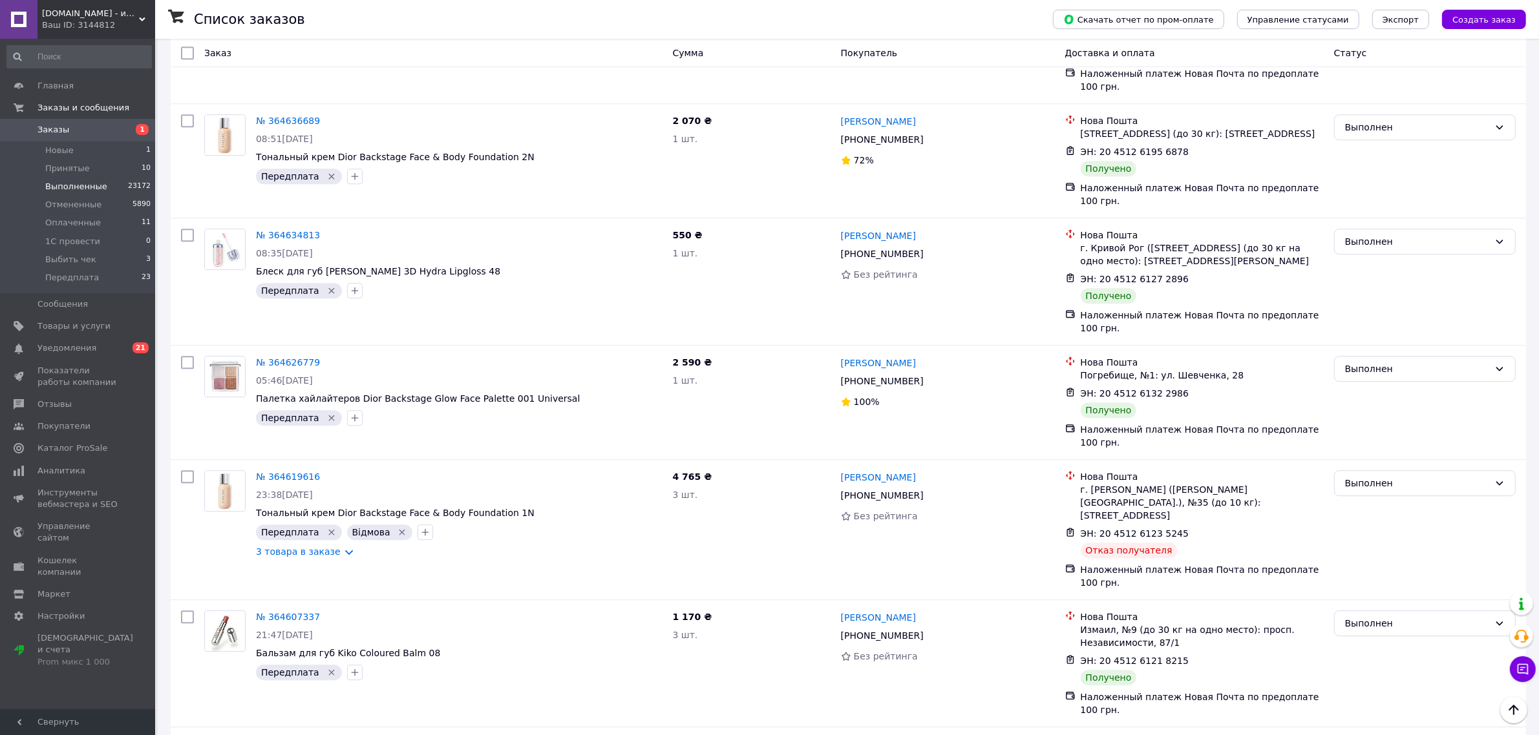
scroll to position [10885, 0]
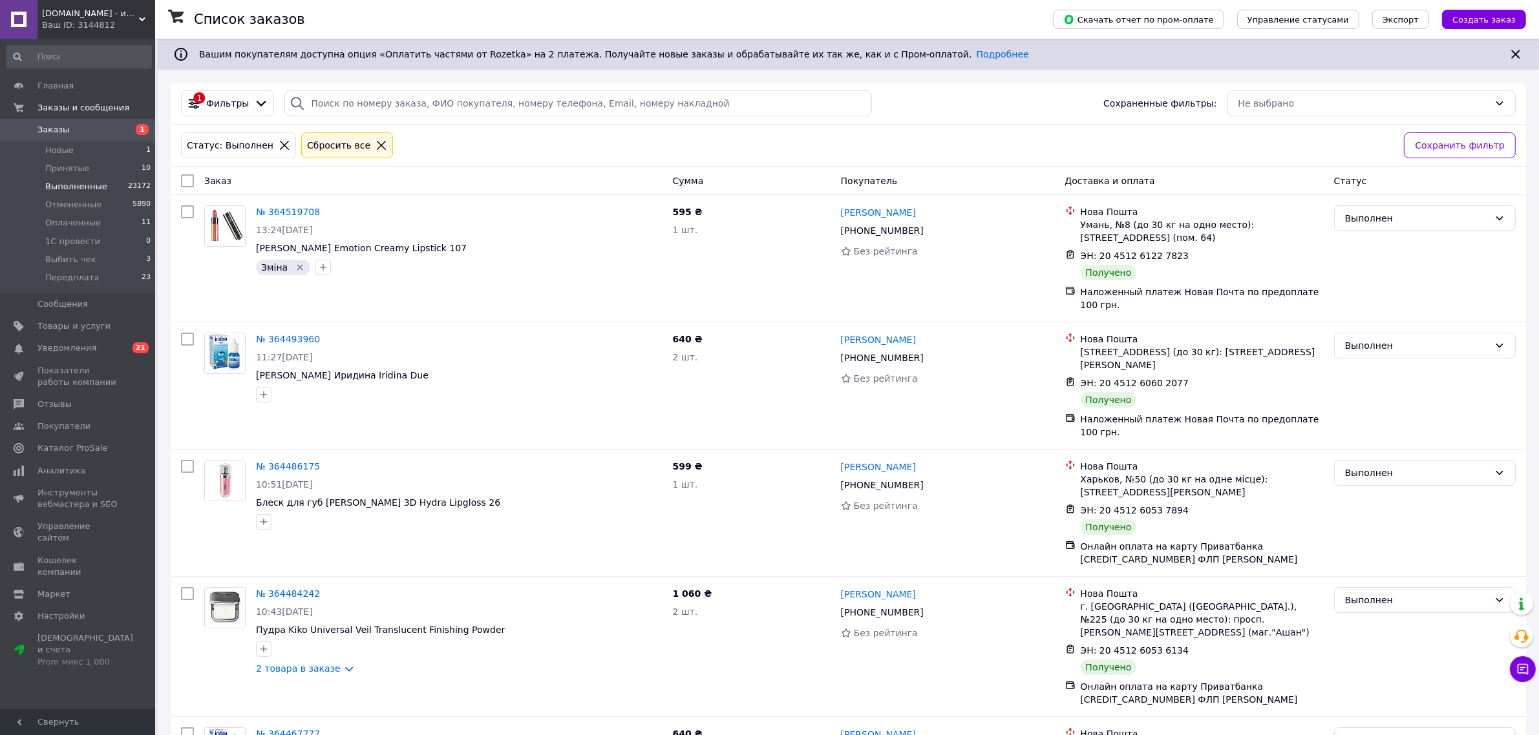
click at [72, 130] on span "Заказы" at bounding box center [78, 130] width 82 height 12
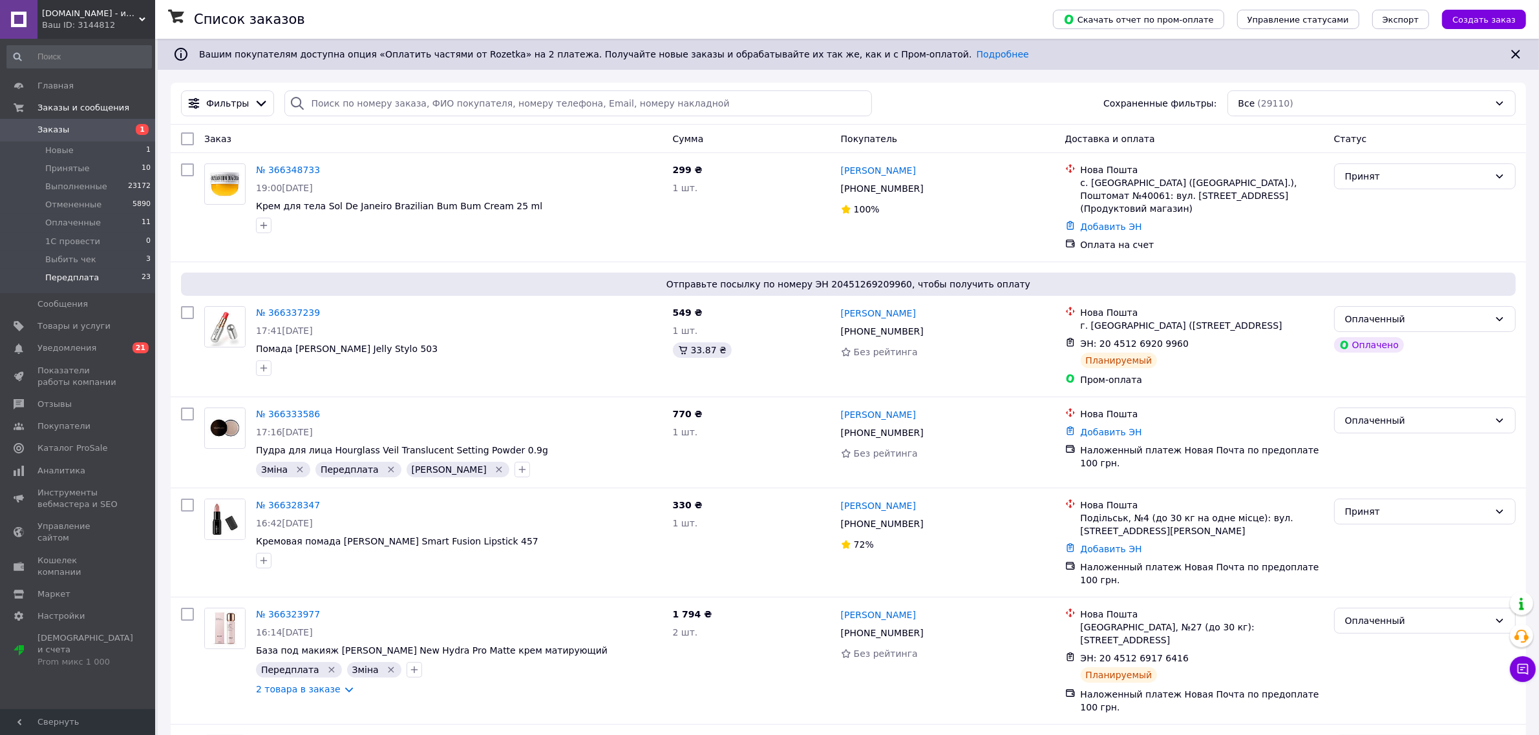
click at [53, 278] on span "Передплата" at bounding box center [72, 278] width 54 height 12
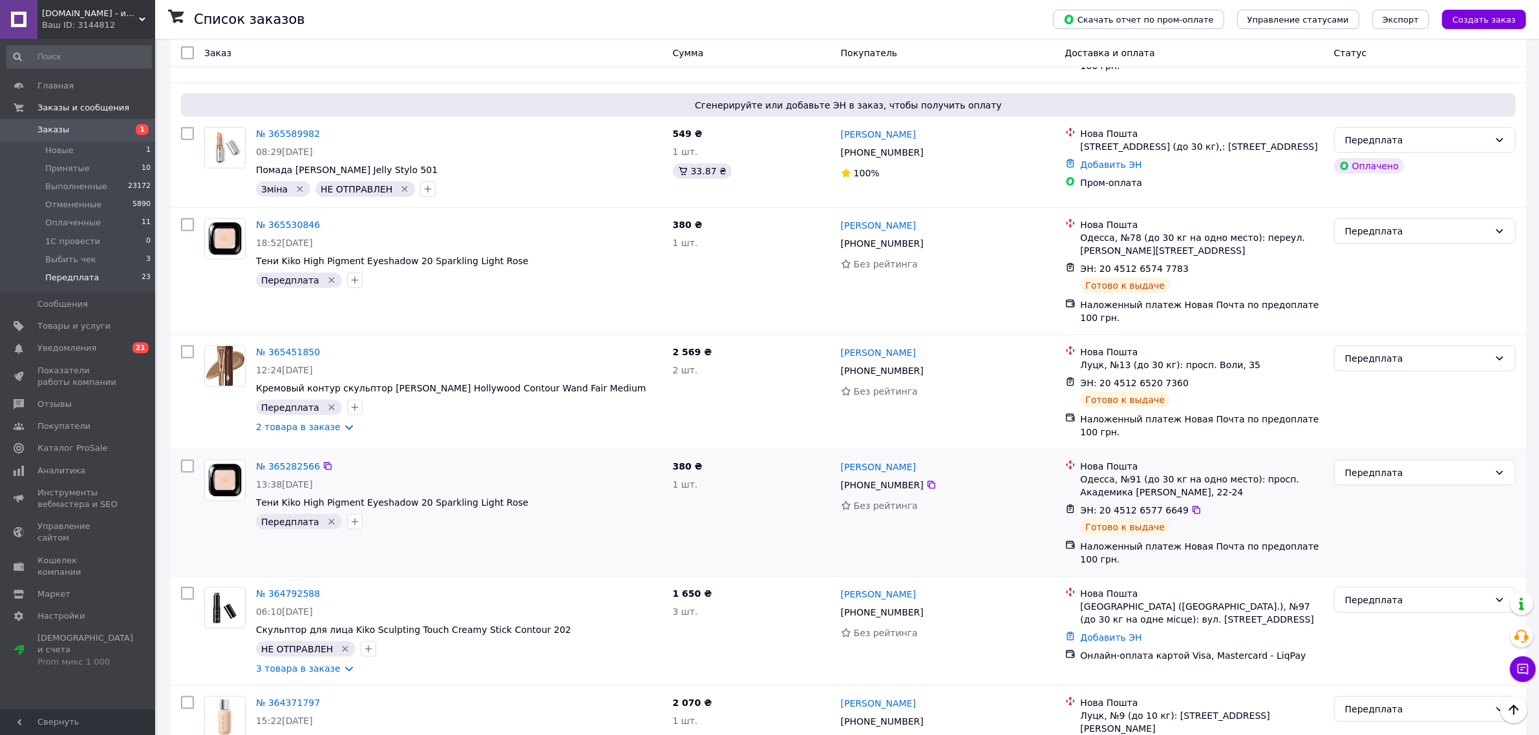
scroll to position [2027, 0]
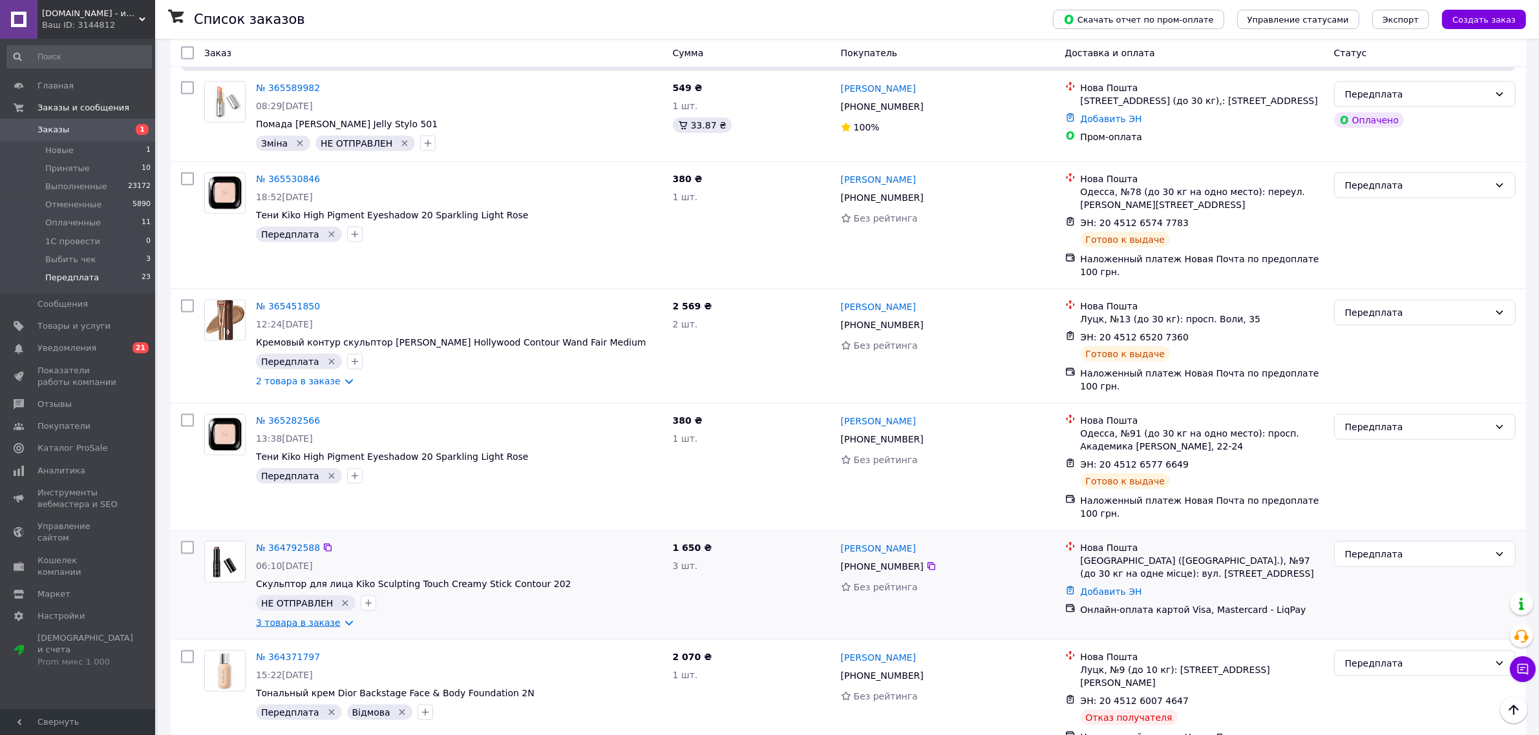
click at [312, 618] on link "3 товара в заказе" at bounding box center [298, 623] width 85 height 10
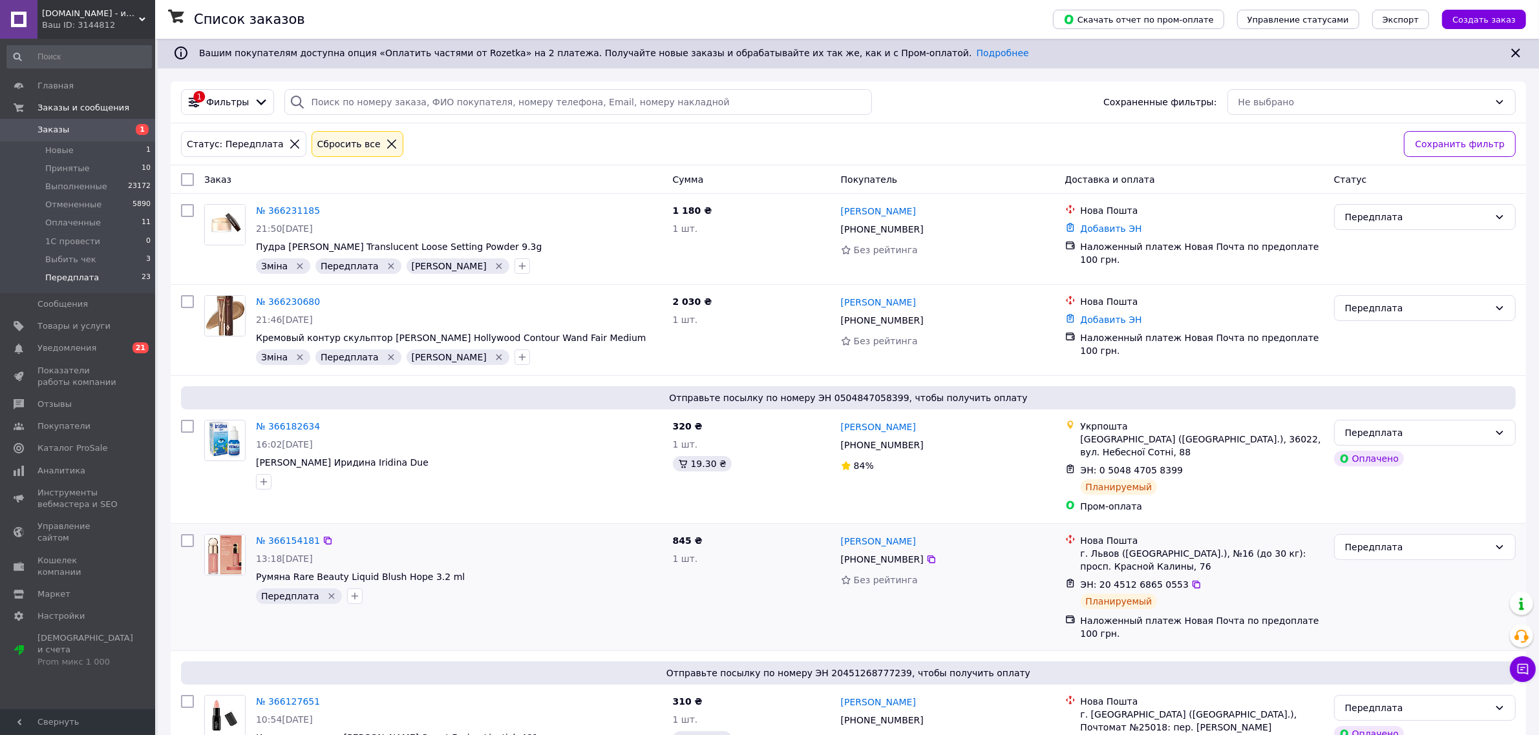
scroll to position [0, 0]
click at [61, 192] on span "Выполненные" at bounding box center [76, 187] width 62 height 12
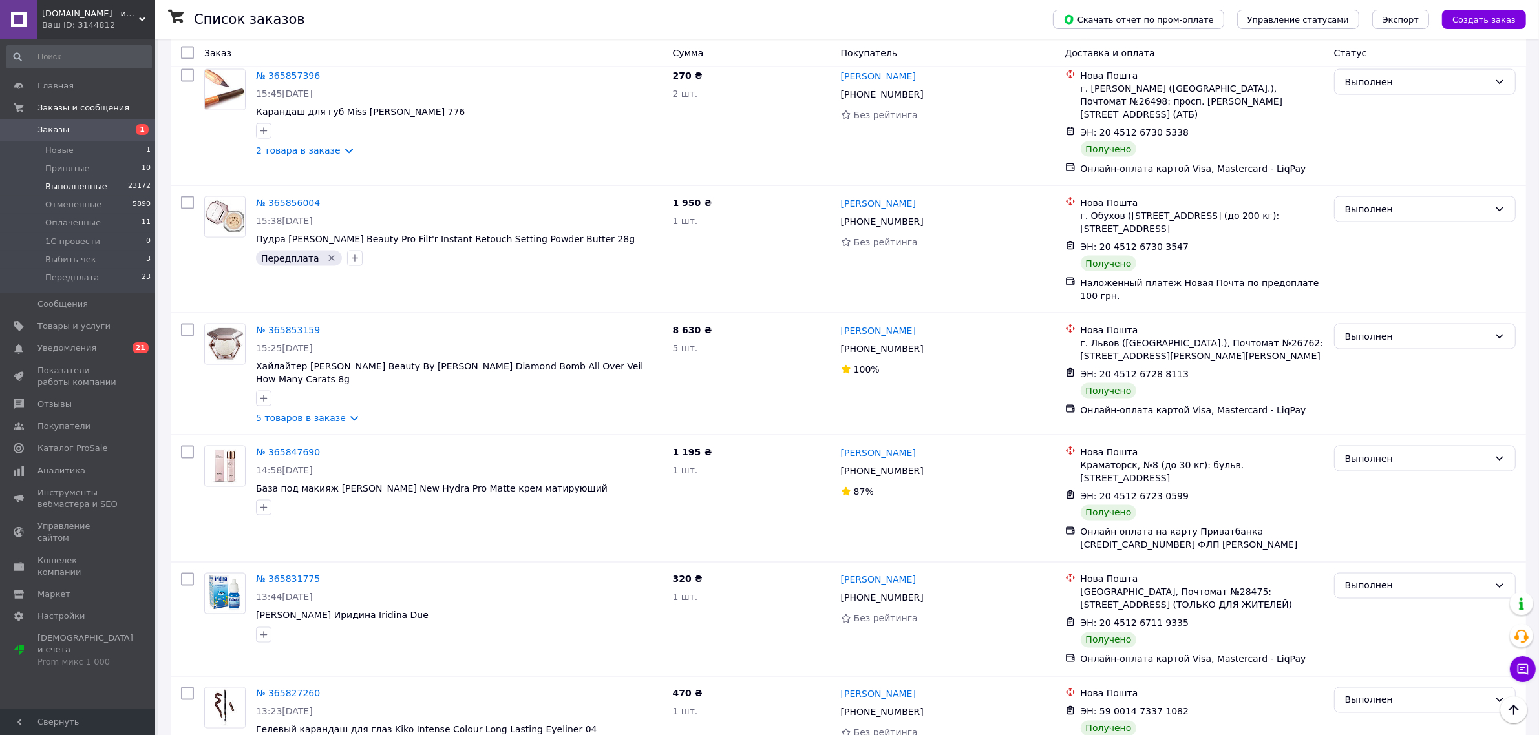
scroll to position [2580, 0]
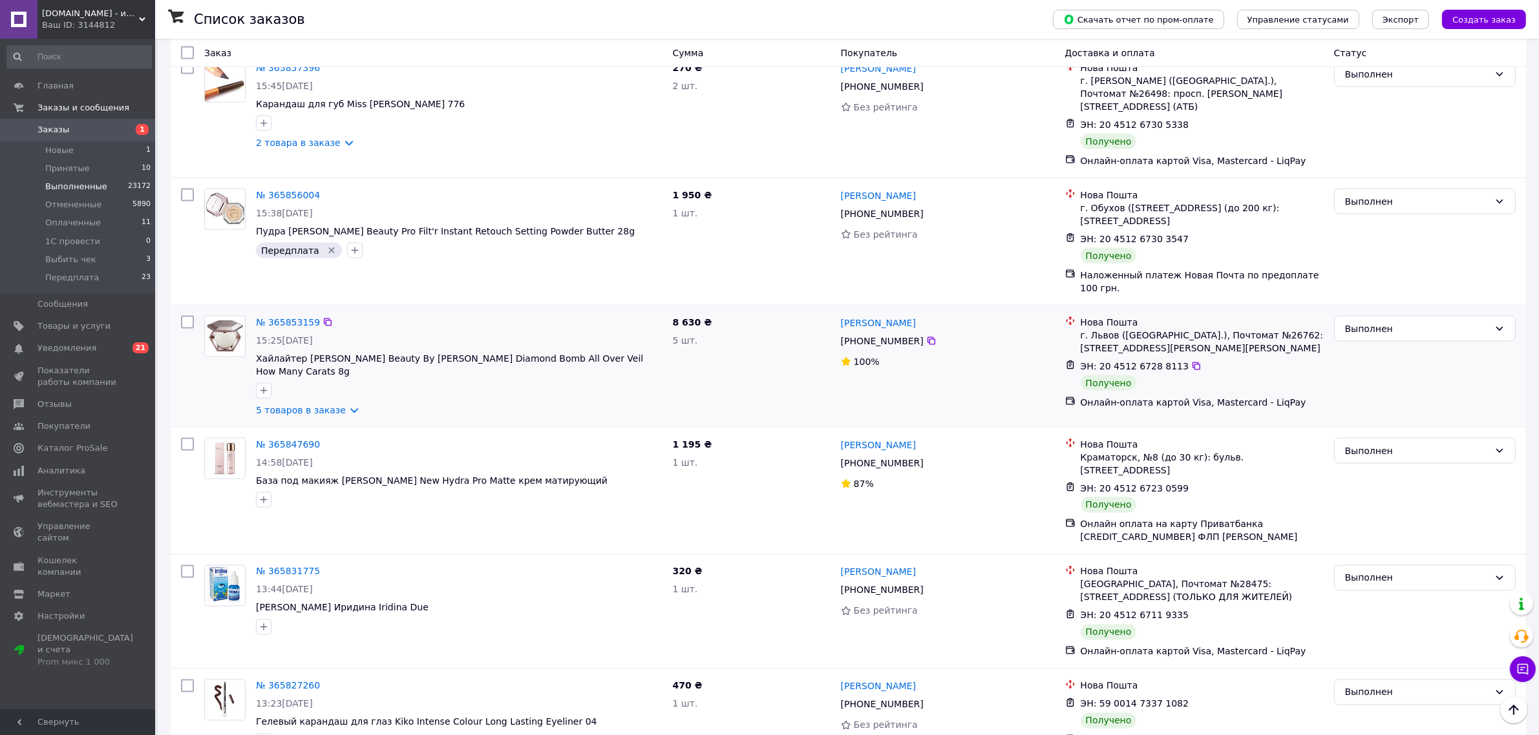
click at [339, 311] on div "№ 365853159 15:25, 09.10.2025 Хайлайтер Fenty Beauty By Rihanna Diamond Bomb Al…" at bounding box center [459, 366] width 417 height 111
click at [337, 405] on link "5 товаров в заказе" at bounding box center [301, 410] width 90 height 10
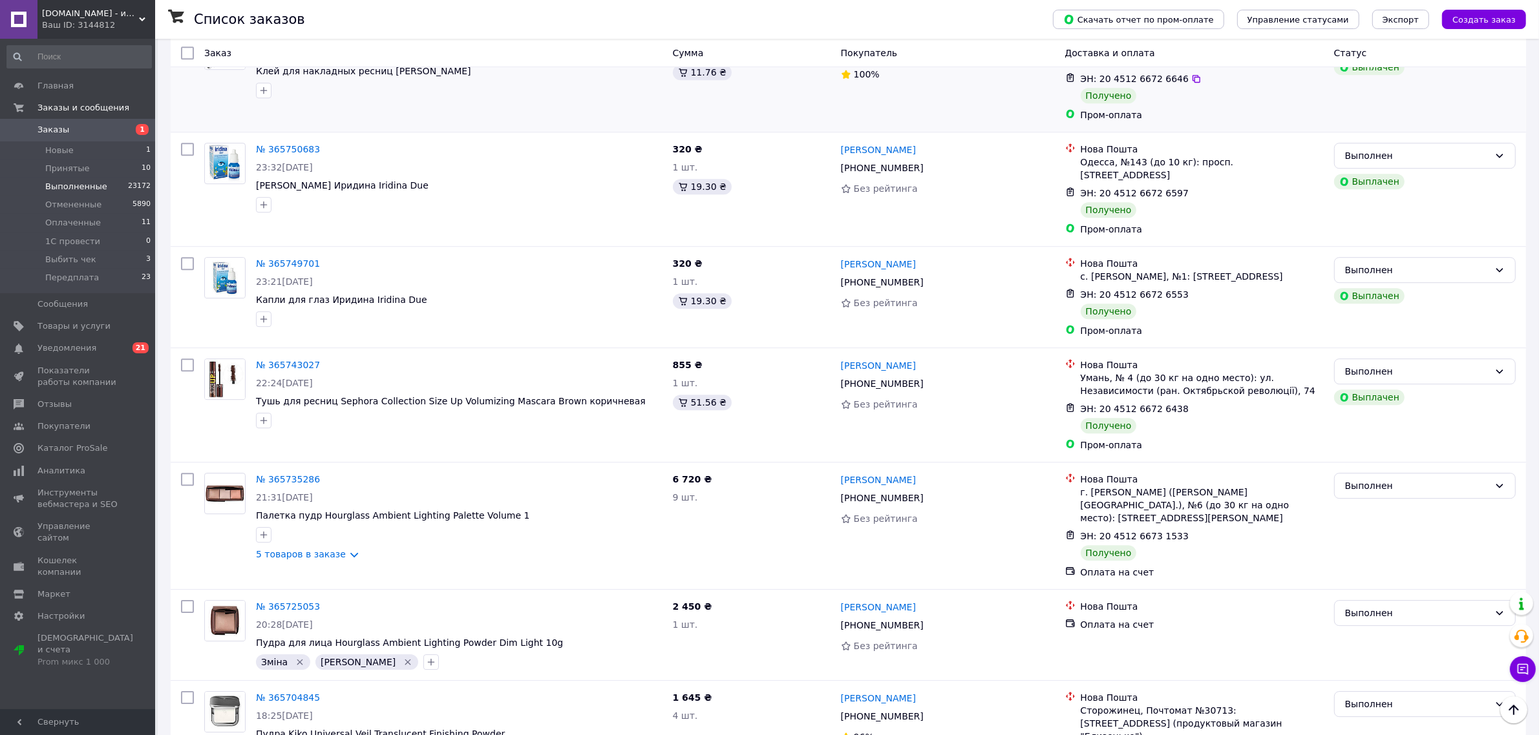
scroll to position [4842, 0]
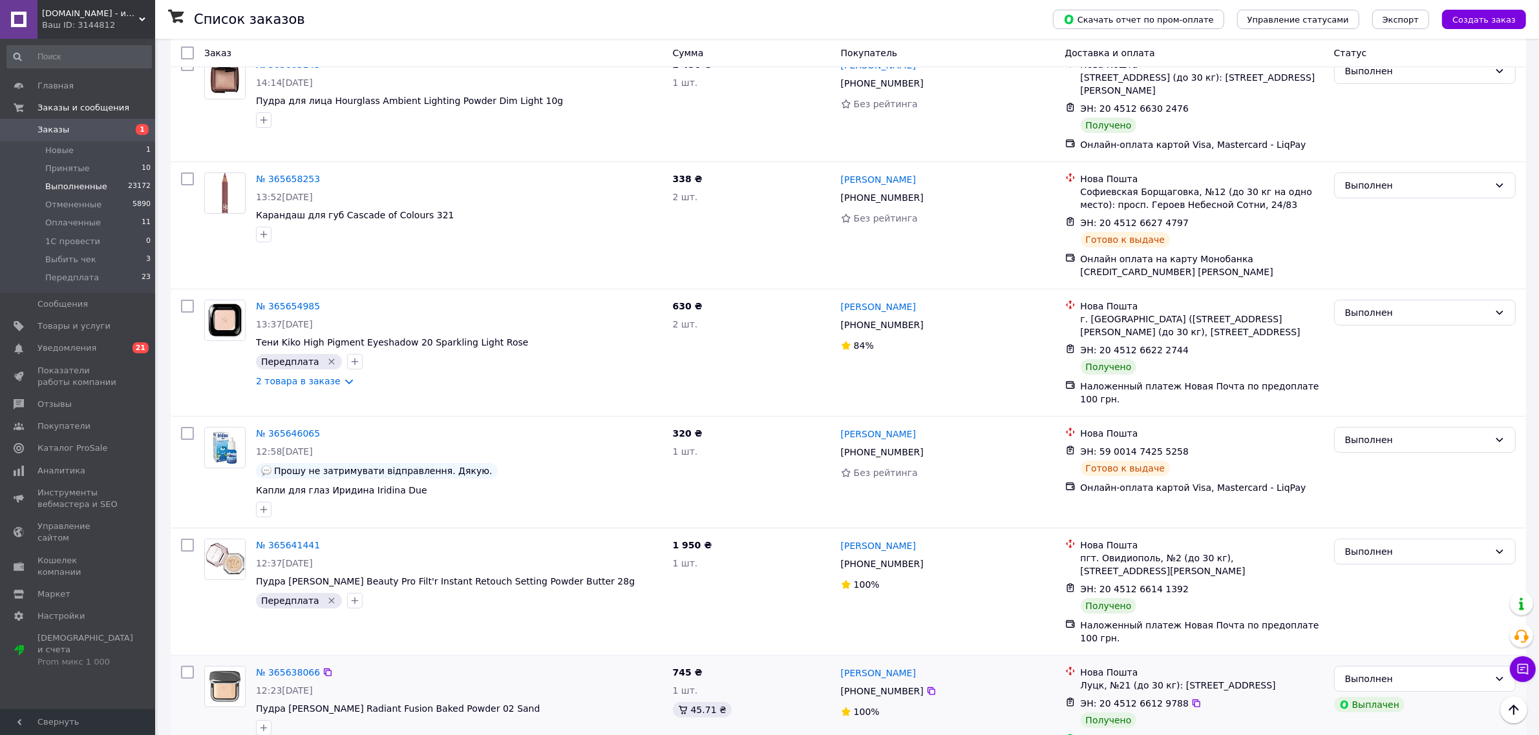
scroll to position [6296, 0]
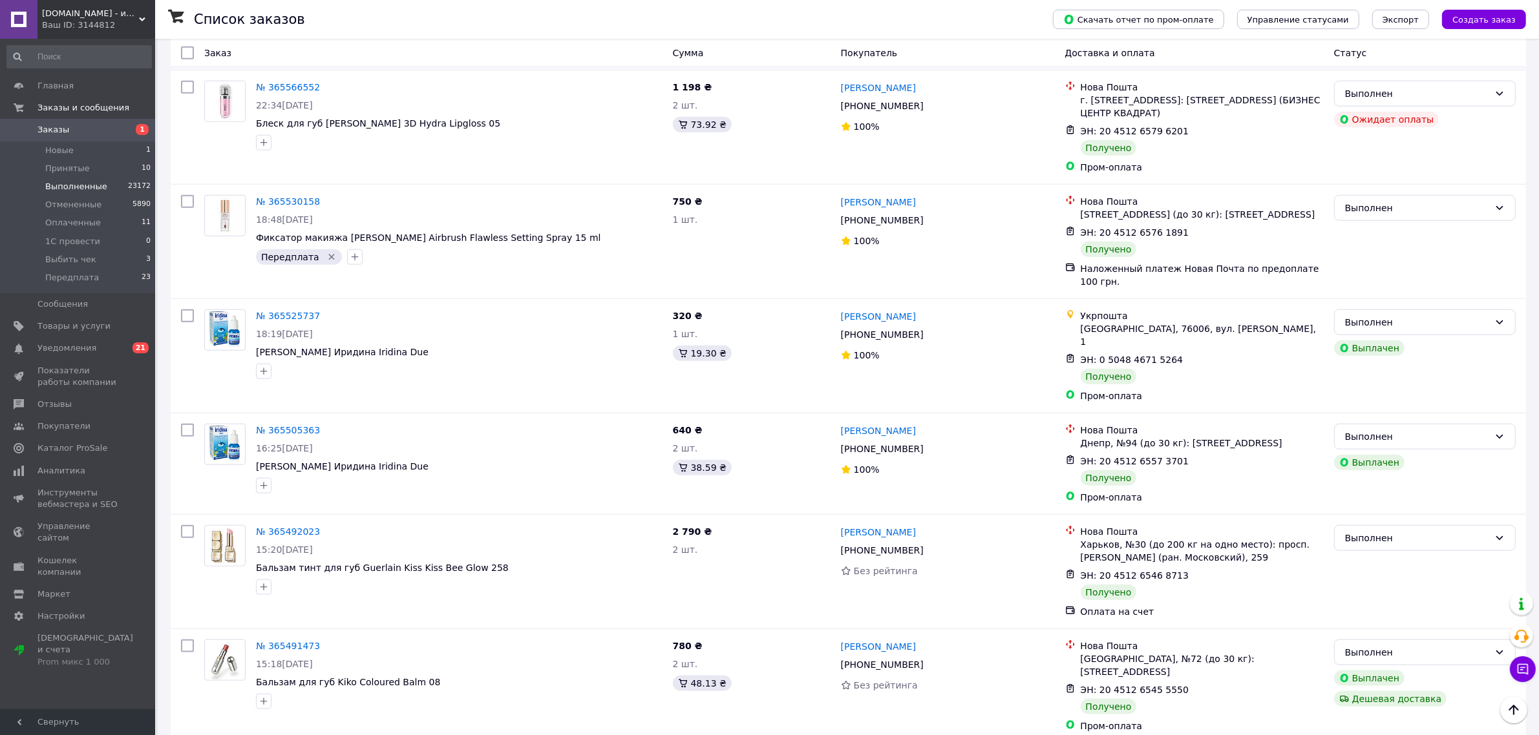
scroll to position [7831, 0]
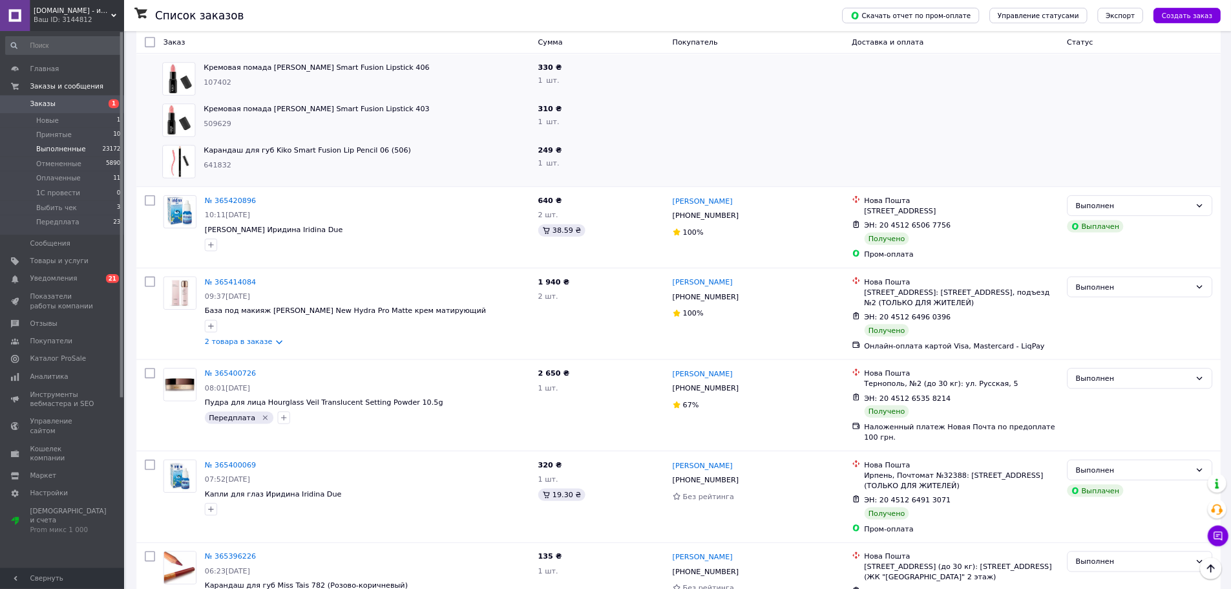
scroll to position [9673, 0]
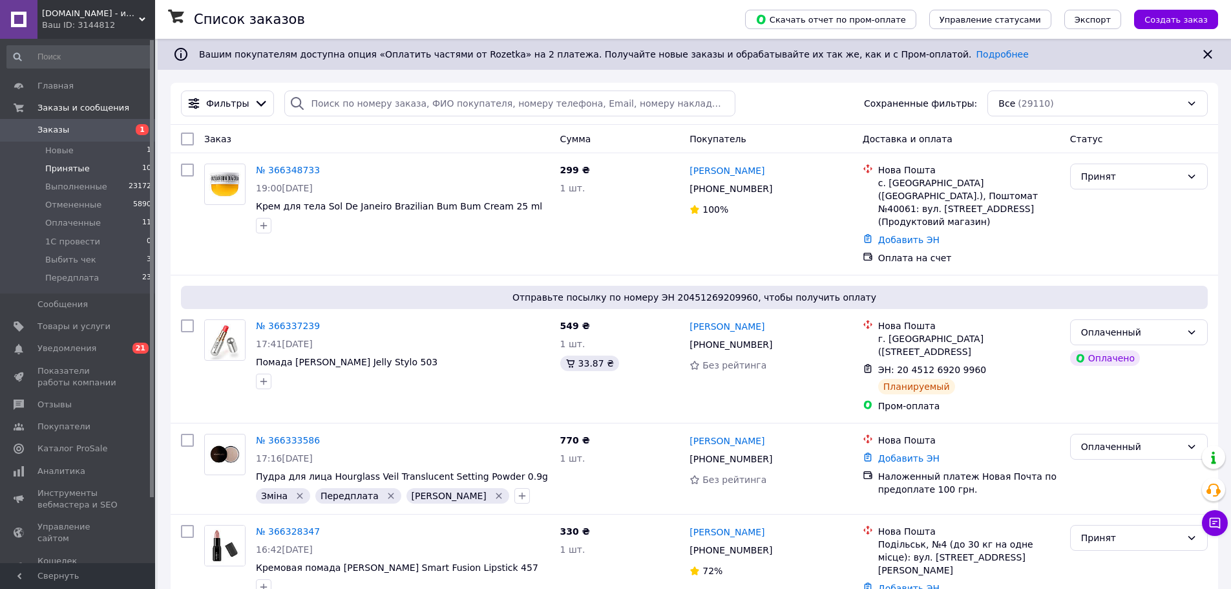
click at [74, 167] on span "Принятые" at bounding box center [67, 169] width 45 height 12
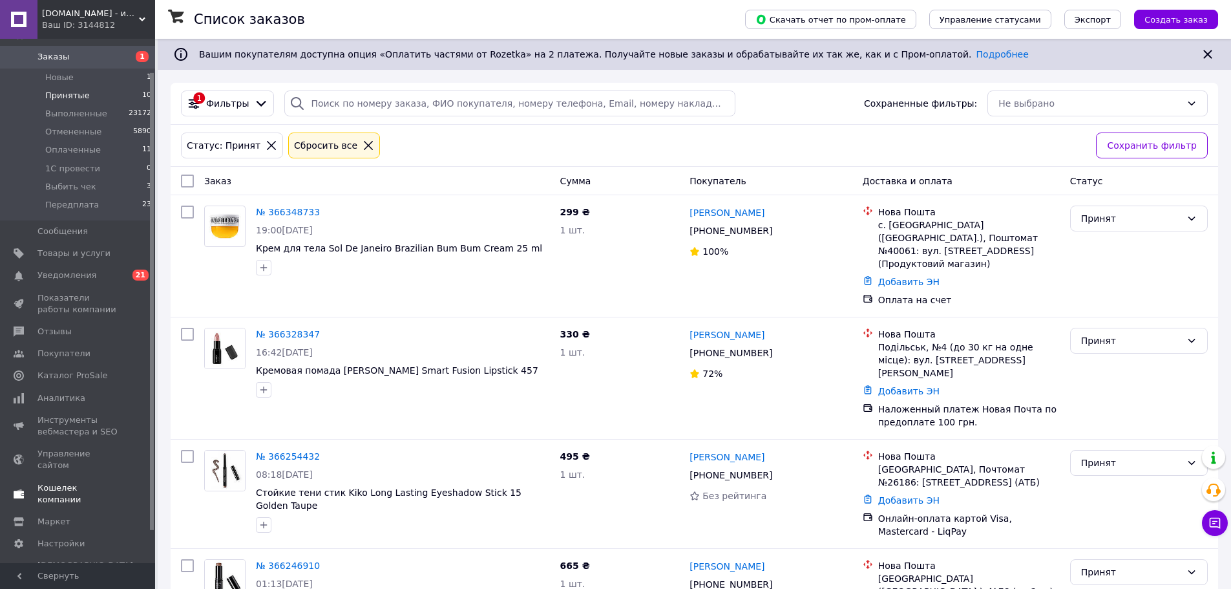
scroll to position [75, 0]
click at [55, 536] on span "Настройки" at bounding box center [60, 542] width 47 height 12
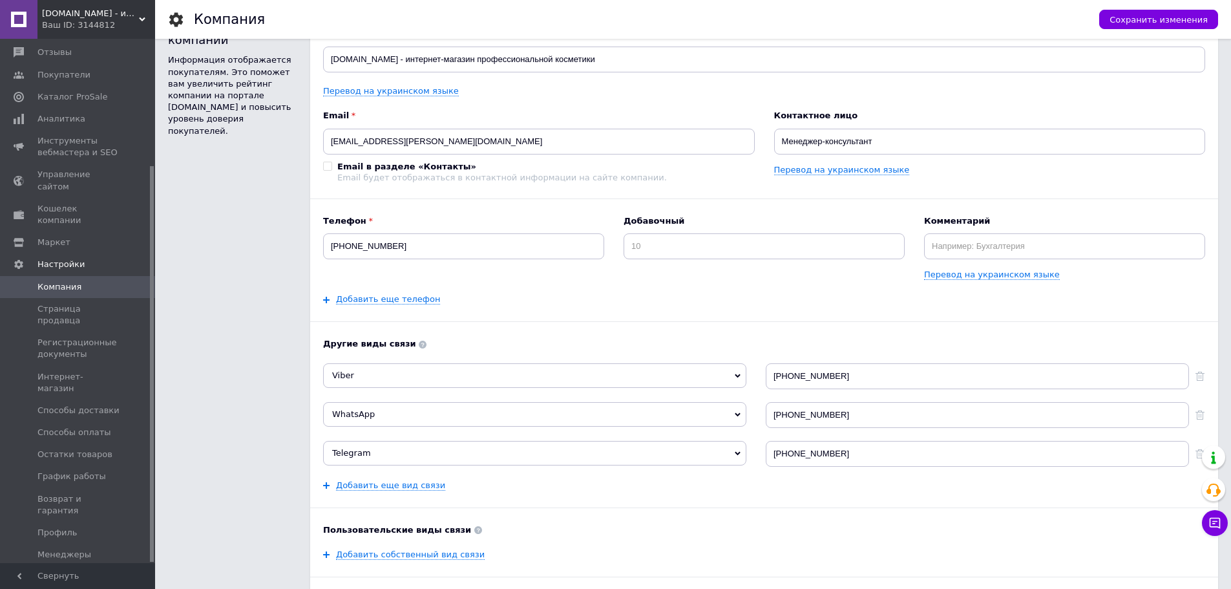
scroll to position [65, 0]
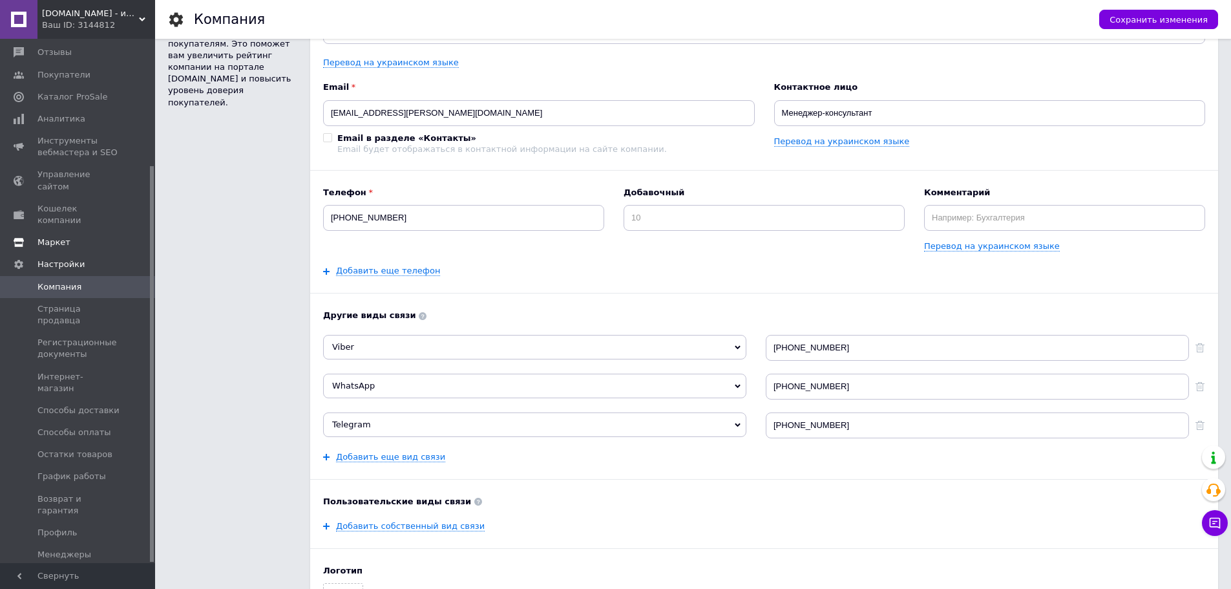
click at [59, 237] on span "Маркет" at bounding box center [53, 243] width 33 height 12
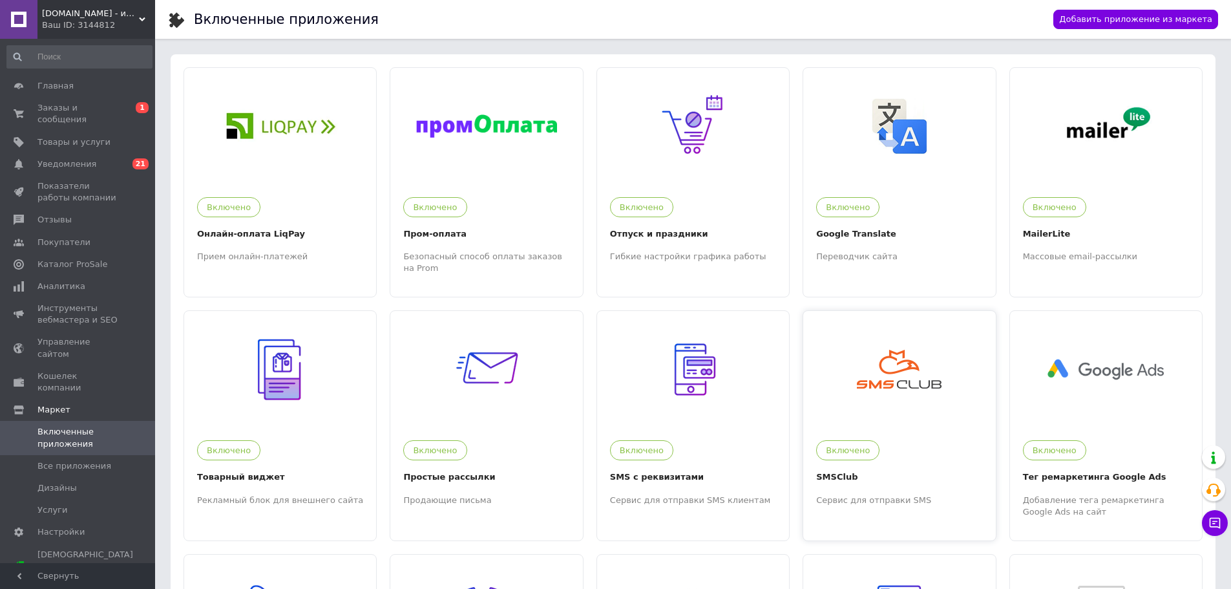
click at [925, 348] on div at bounding box center [899, 369] width 192 height 116
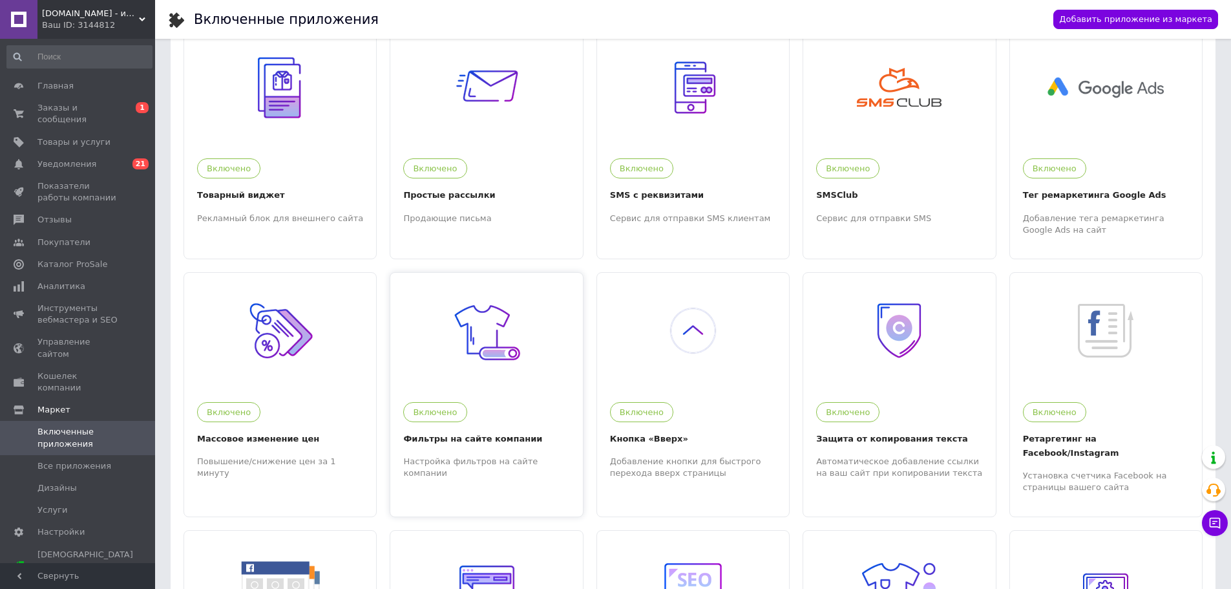
scroll to position [277, 0]
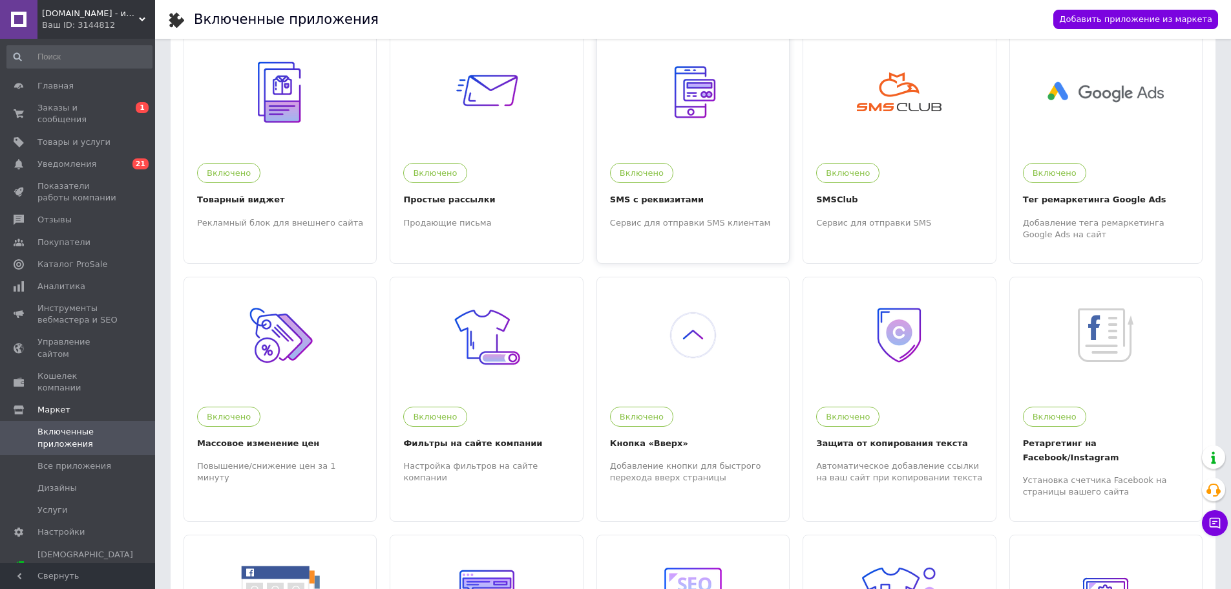
click at [677, 115] on img at bounding box center [692, 91] width 79 height 79
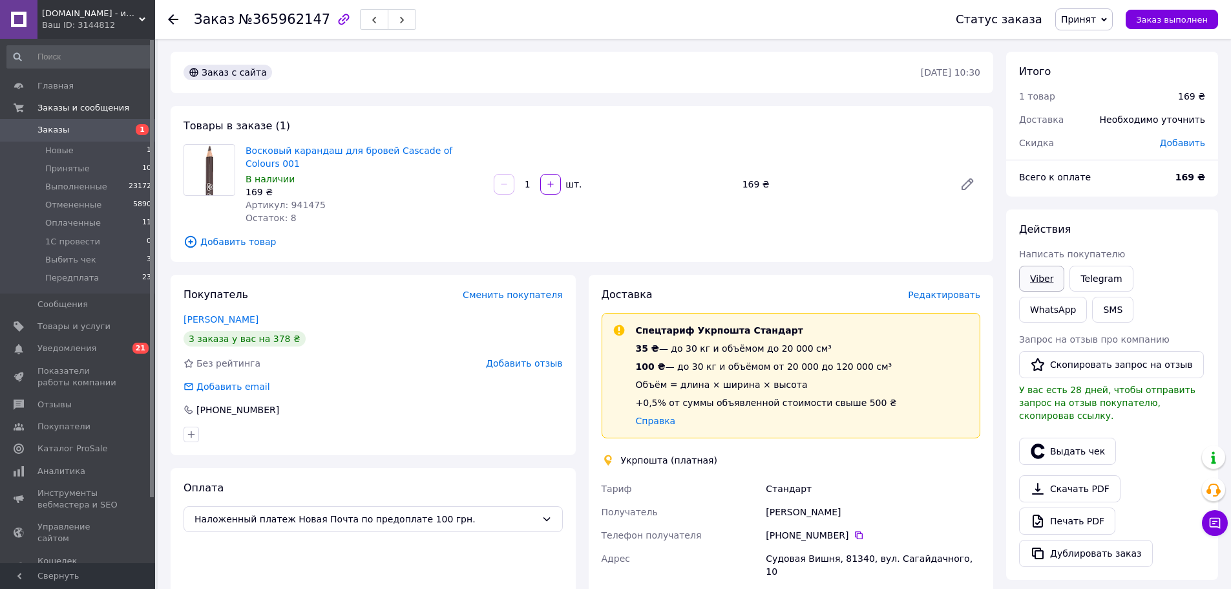
click at [1038, 280] on link "Viber" at bounding box center [1041, 279] width 45 height 26
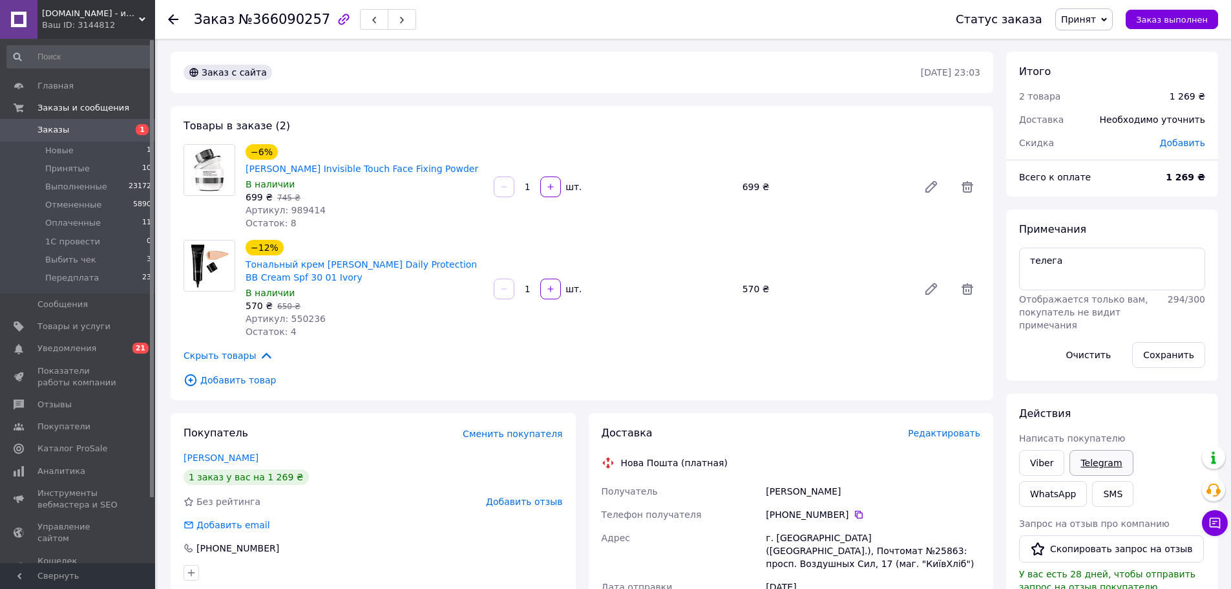
click at [1099, 462] on link "Telegram" at bounding box center [1101, 463] width 63 height 26
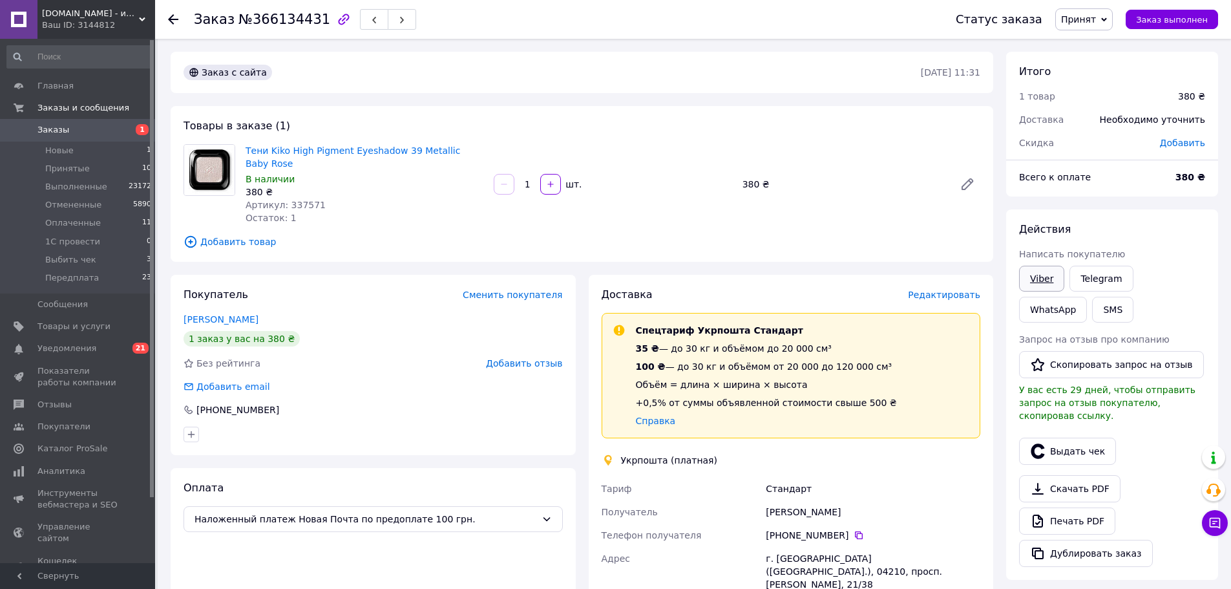
click at [1044, 278] on link "Viber" at bounding box center [1041, 279] width 45 height 26
click at [1044, 273] on link "Viber" at bounding box center [1041, 279] width 45 height 26
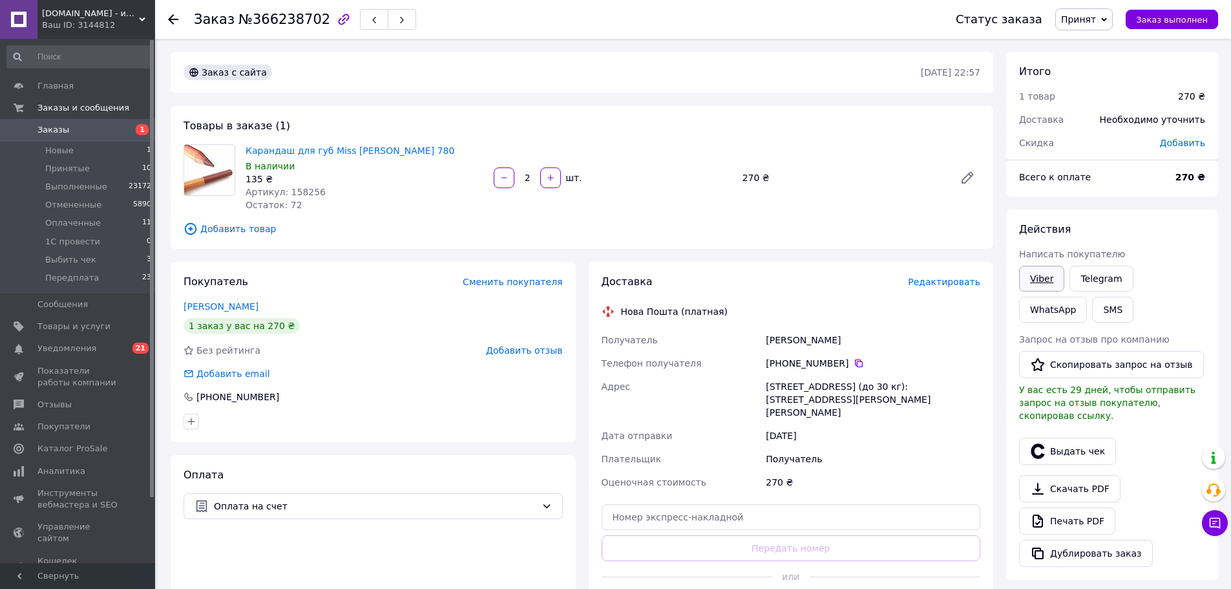
click at [1044, 277] on link "Viber" at bounding box center [1041, 279] width 45 height 26
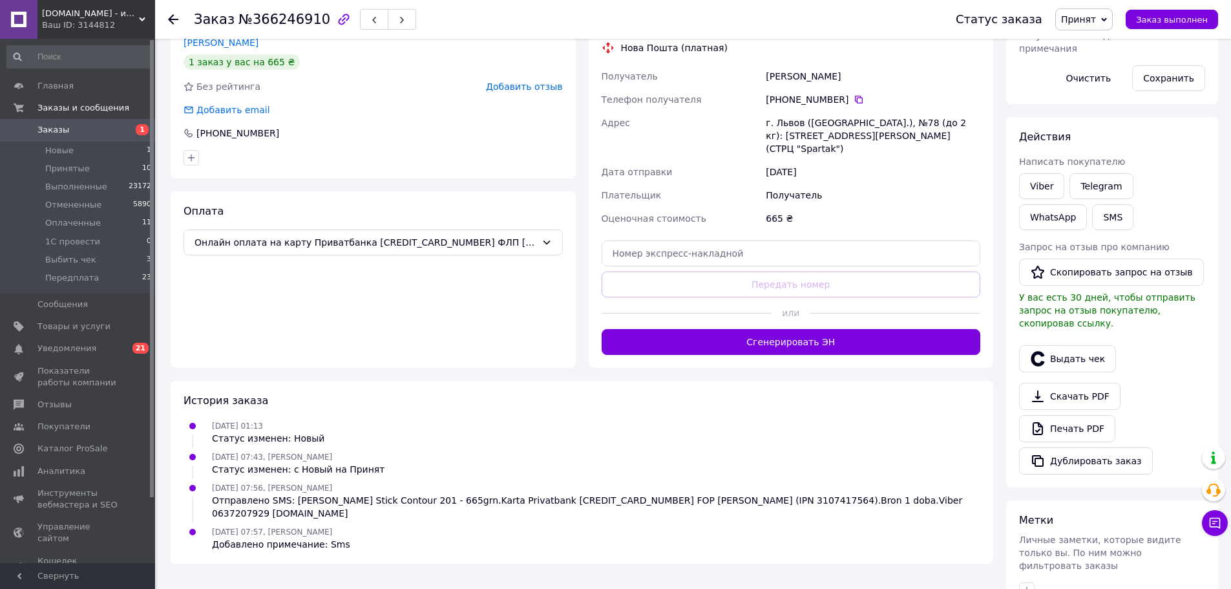
scroll to position [286, 0]
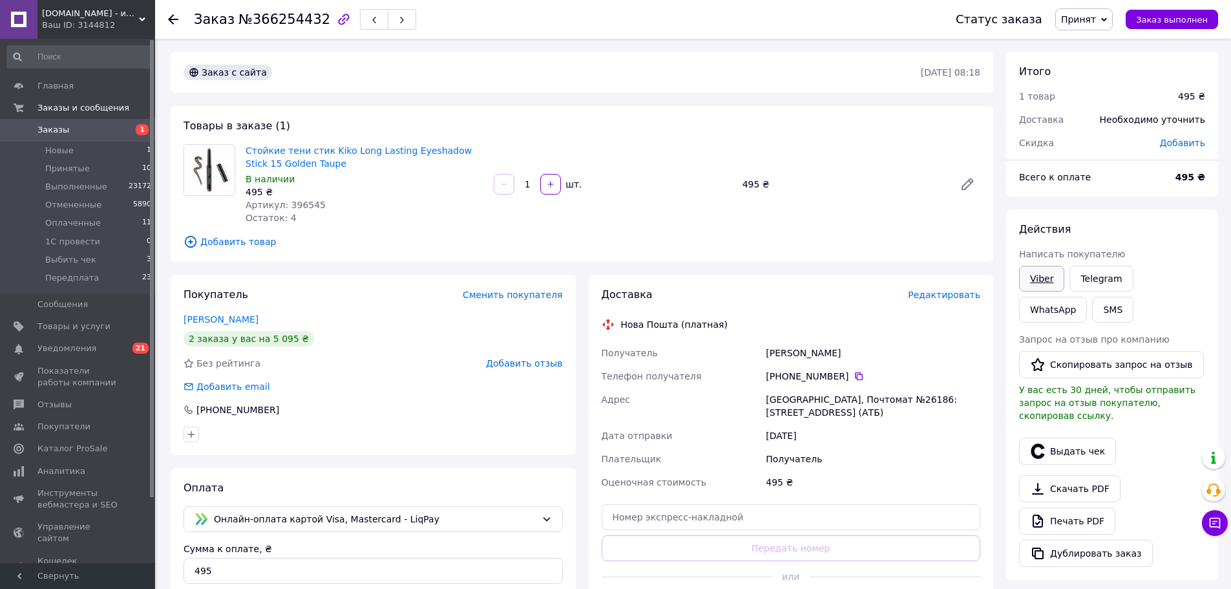
click at [1040, 271] on link "Viber" at bounding box center [1041, 279] width 45 height 26
click at [1046, 286] on link "Viber" at bounding box center [1041, 279] width 45 height 26
